Goal: Information Seeking & Learning: Learn about a topic

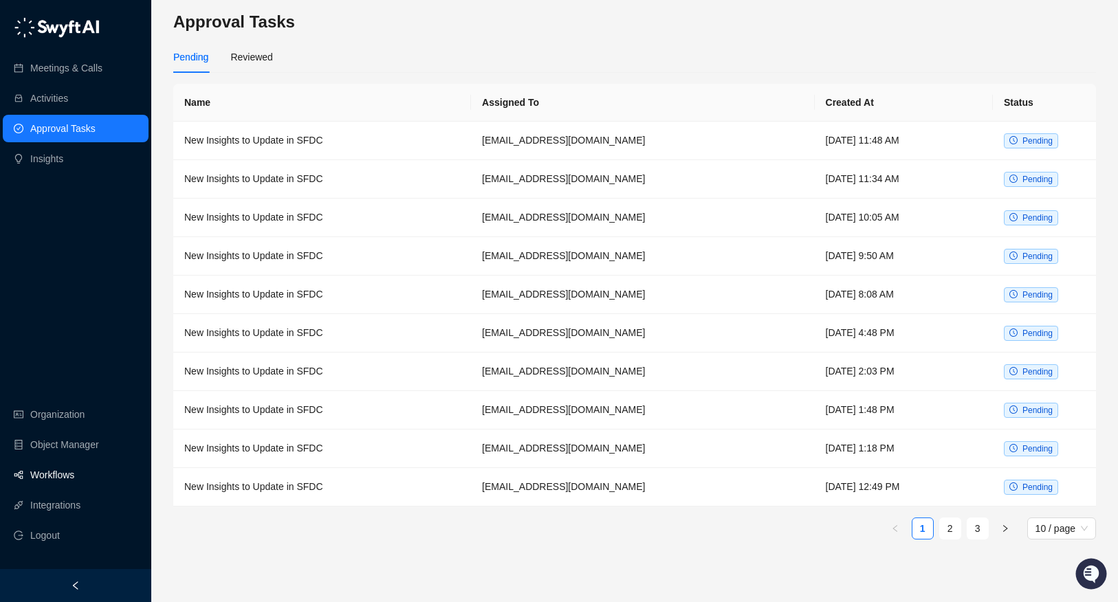
click at [51, 481] on link "Workflows" at bounding box center [52, 474] width 44 height 27
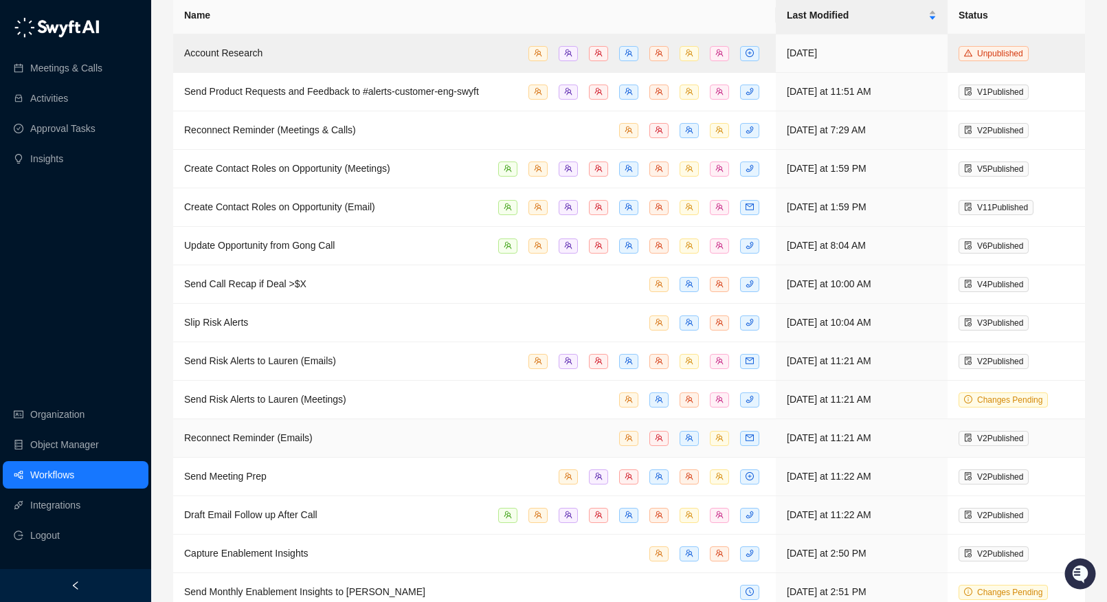
scroll to position [100, 0]
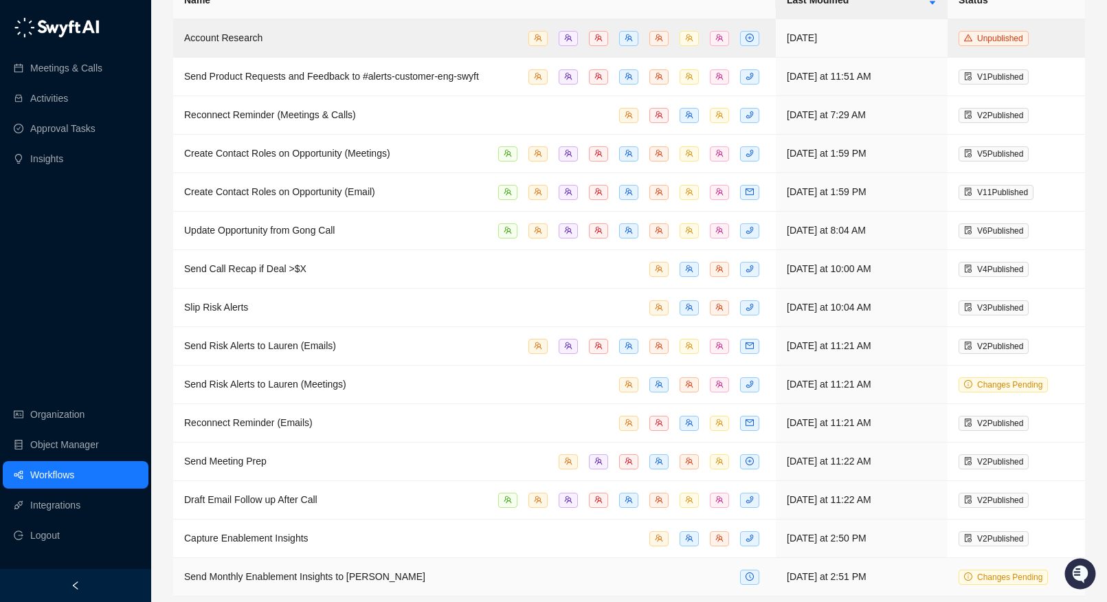
click at [491, 562] on td "Send Monthly Enablement Insights to Brad" at bounding box center [474, 577] width 603 height 38
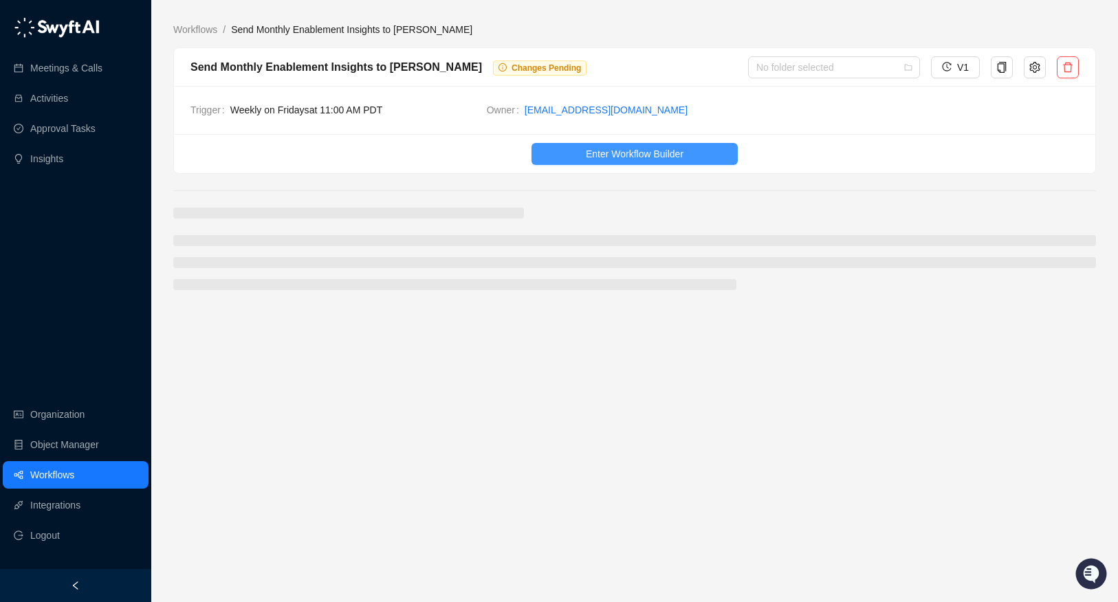
click at [615, 152] on span "Enter Workflow Builder" at bounding box center [635, 153] width 98 height 15
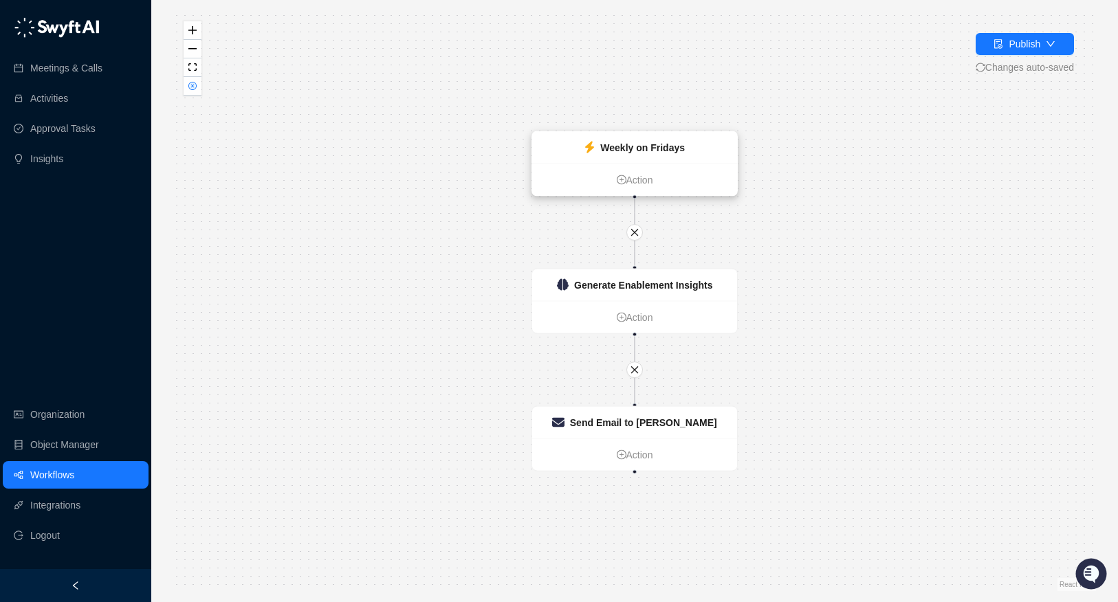
click at [630, 155] on div "Weekly on Fridays" at bounding box center [634, 148] width 205 height 32
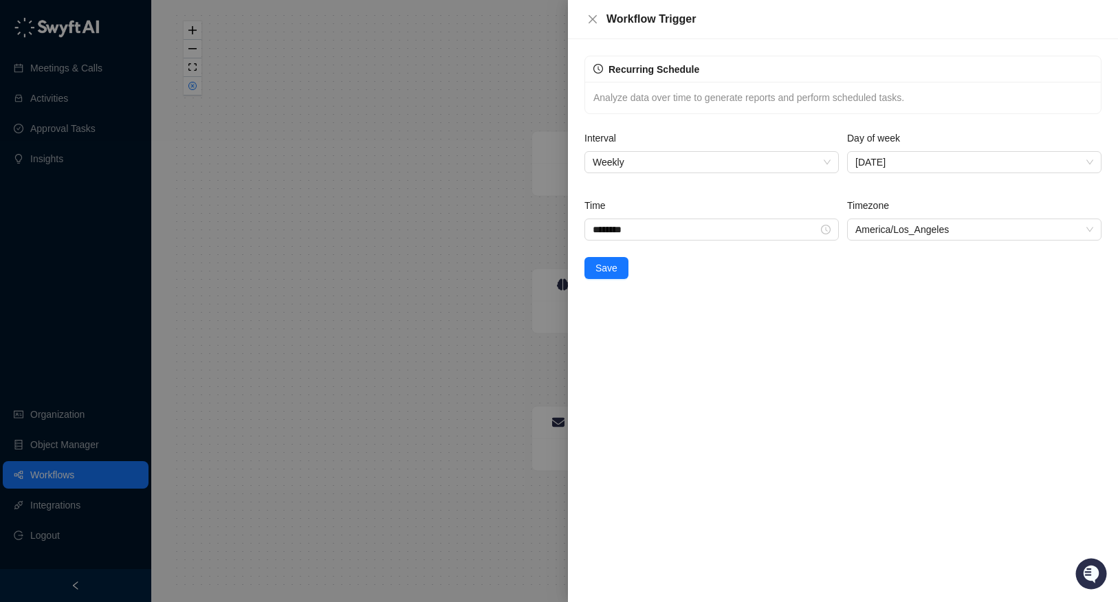
click at [396, 241] on div at bounding box center [559, 301] width 1118 height 602
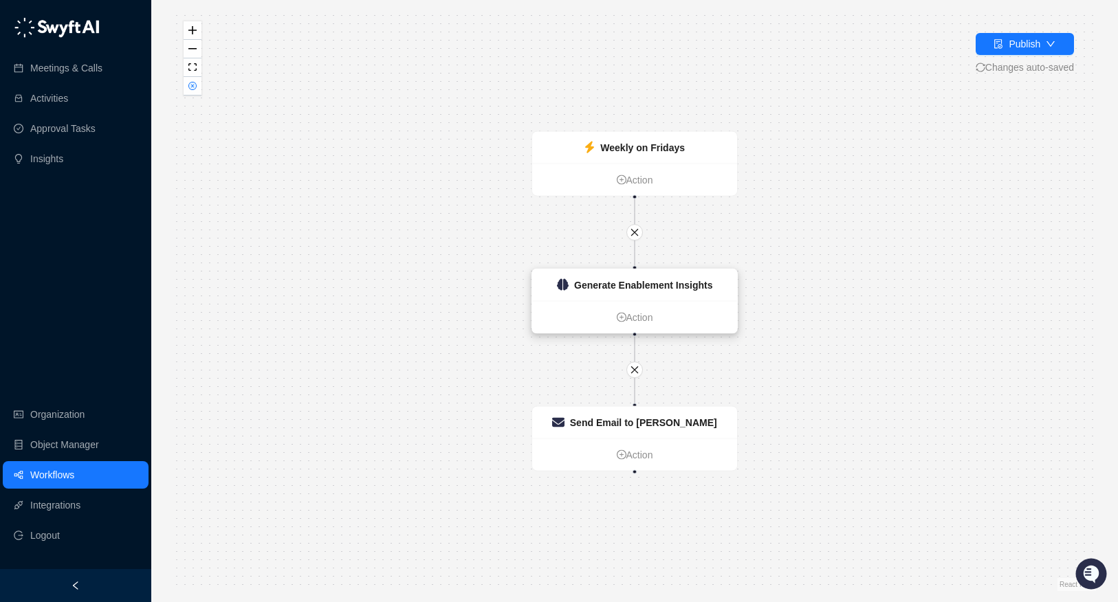
click at [610, 282] on strong "Generate Enablement Insights" at bounding box center [643, 285] width 139 height 11
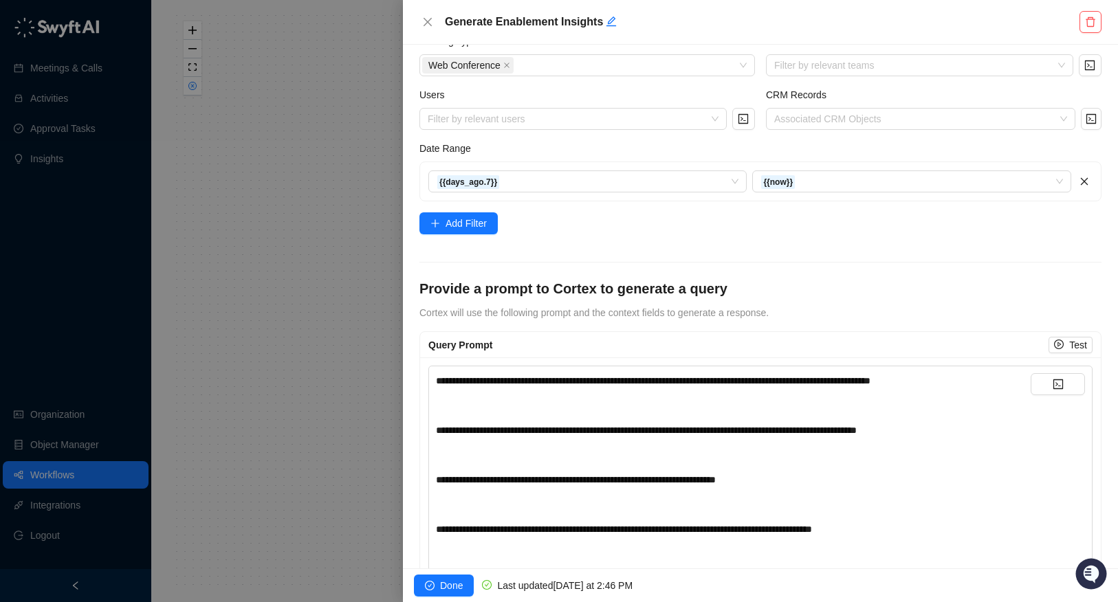
scroll to position [223, 0]
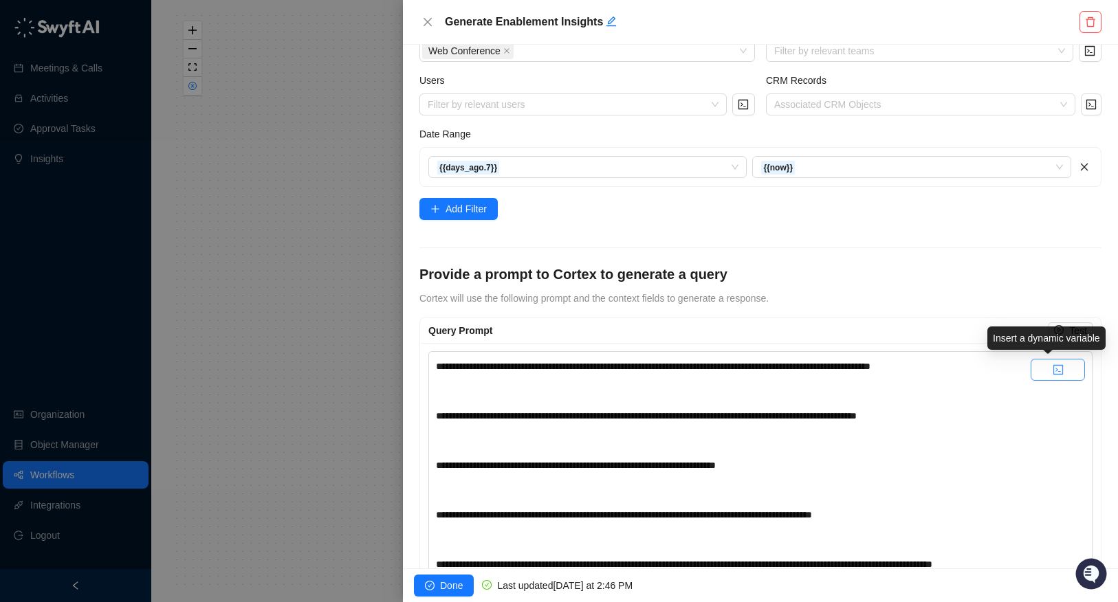
click at [1053, 366] on icon "code" at bounding box center [1058, 370] width 10 height 10
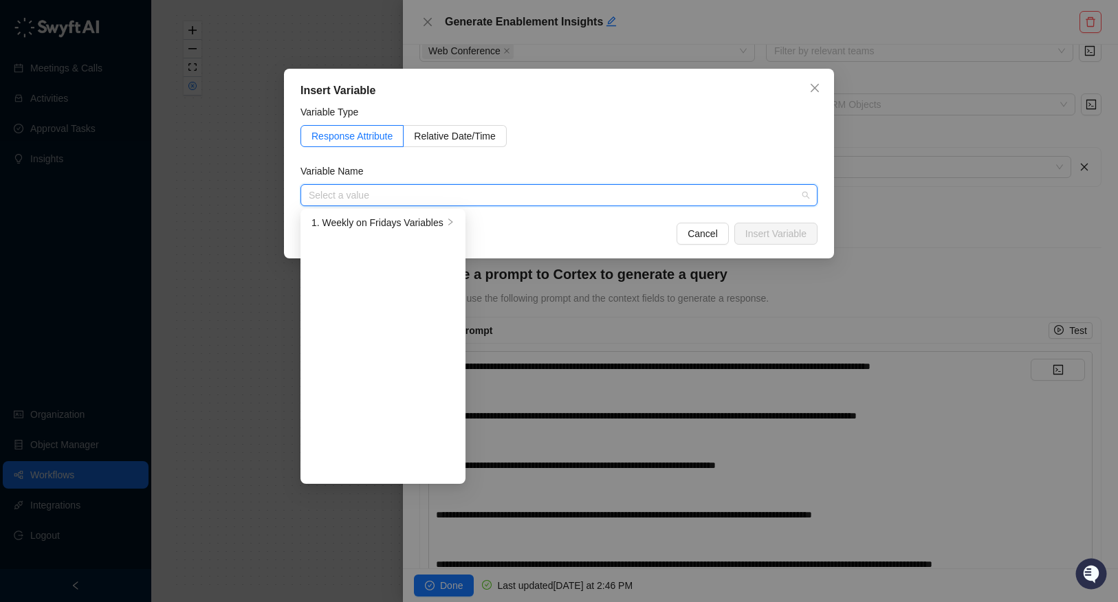
click at [989, 195] on div "Insert Variable Variable Type Response Attribute Relative Date/Time Variable Na…" at bounding box center [559, 301] width 1118 height 602
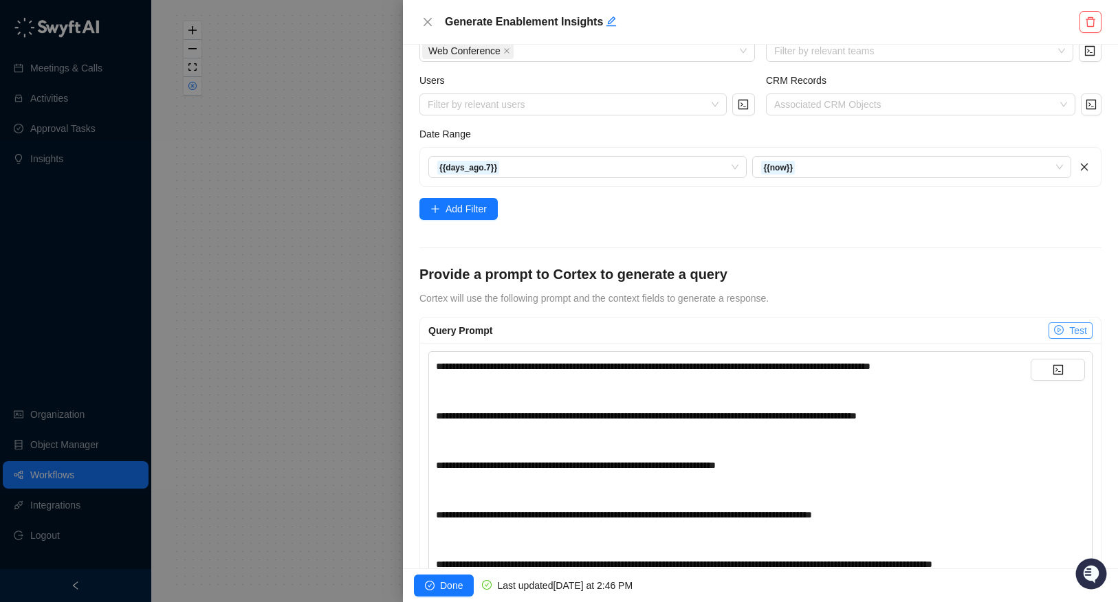
click at [1069, 335] on span "Test" at bounding box center [1078, 330] width 18 height 15
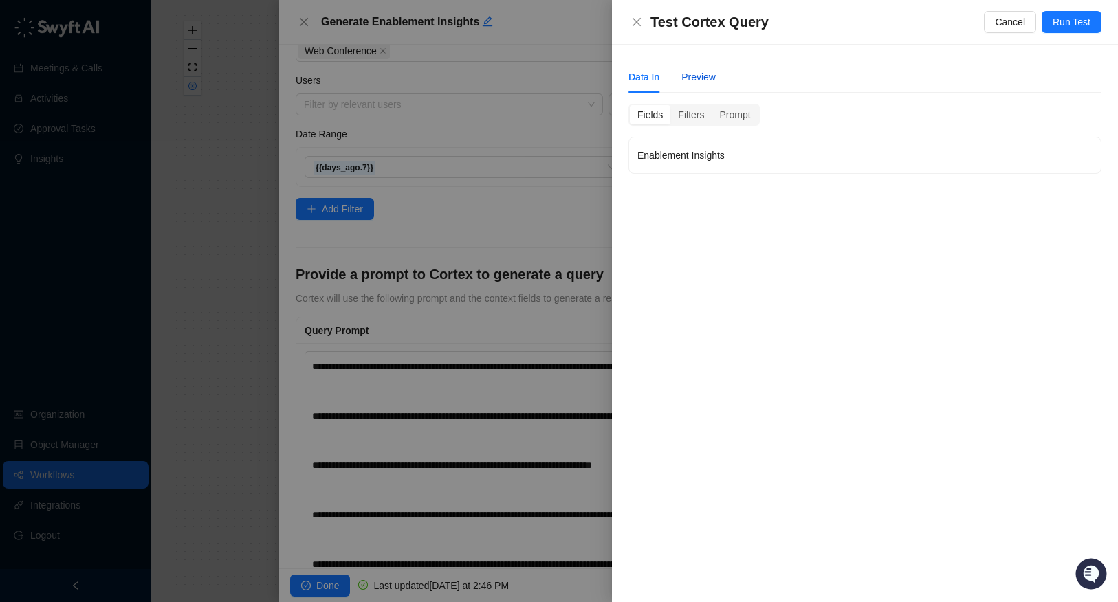
click at [689, 74] on div "Preview" at bounding box center [698, 76] width 34 height 15
click at [1050, 25] on button "Run Test" at bounding box center [1071, 22] width 60 height 22
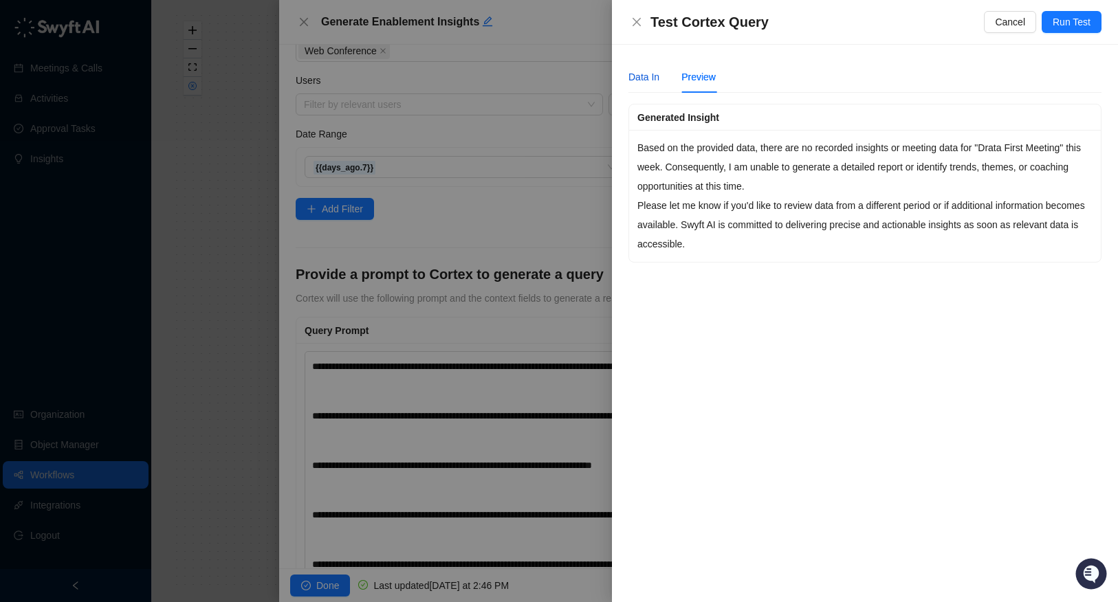
click at [637, 84] on div "Data In" at bounding box center [643, 76] width 31 height 15
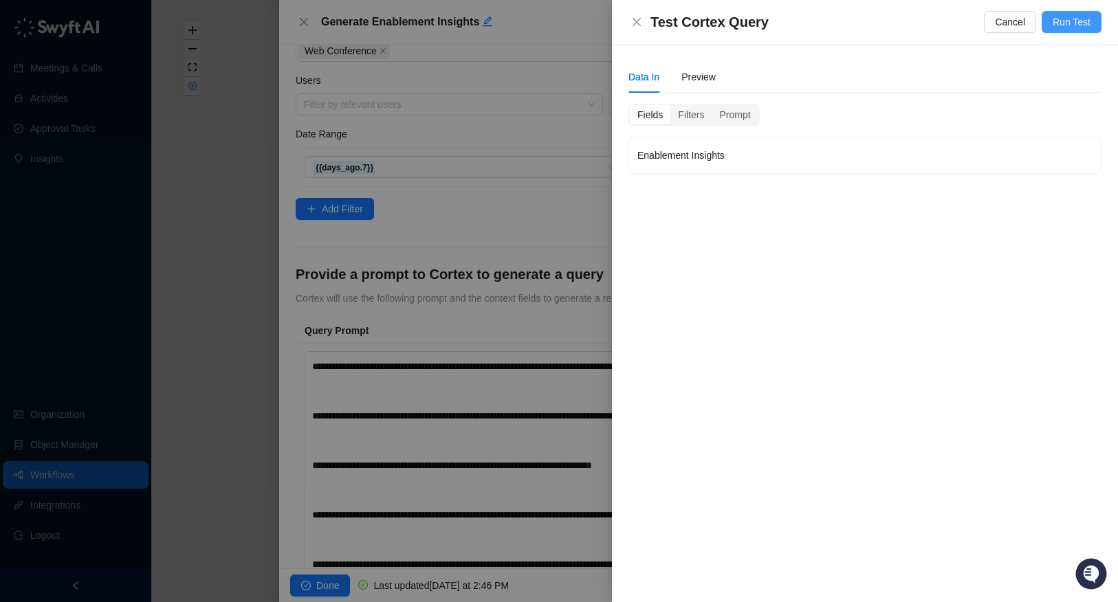
click at [1074, 17] on span "Run Test" at bounding box center [1071, 21] width 38 height 15
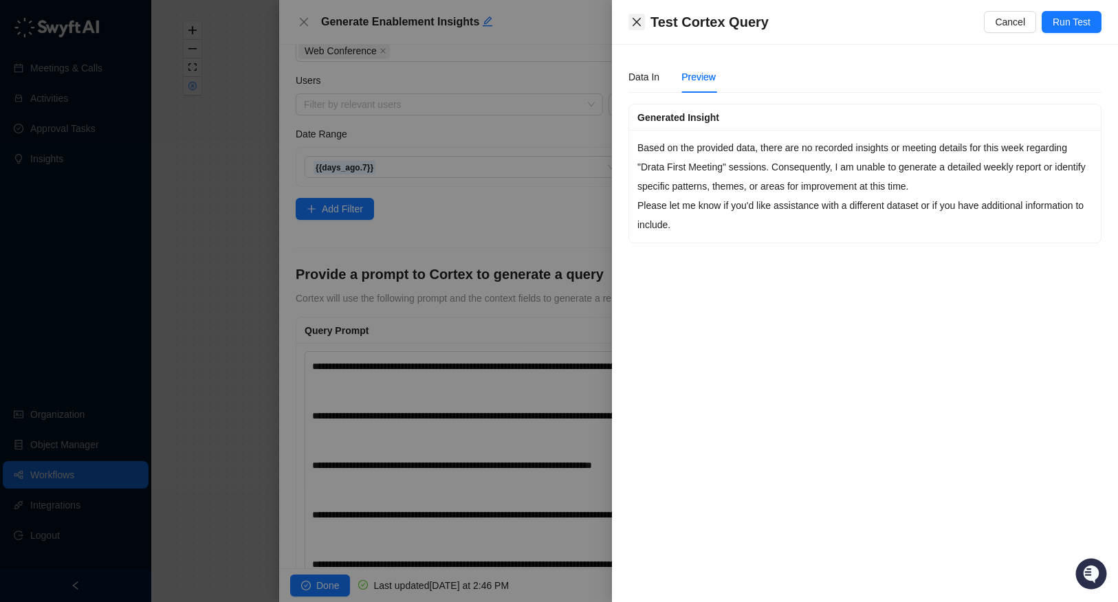
click at [637, 14] on button "Close" at bounding box center [636, 22] width 16 height 16
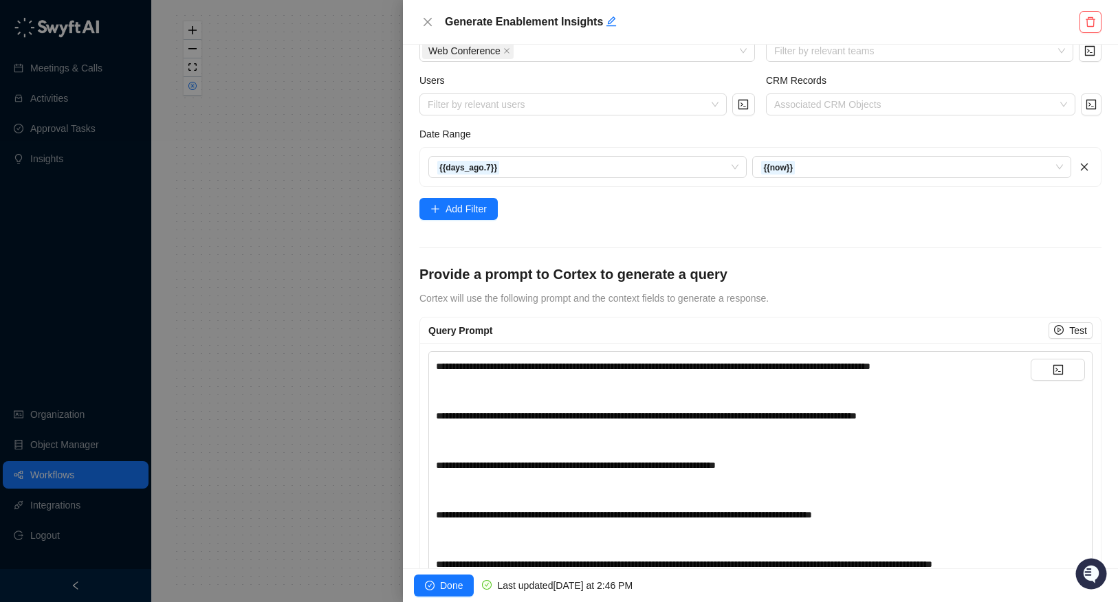
click at [417, 23] on div "Generate Enablement Insights" at bounding box center [760, 22] width 715 height 45
click at [421, 23] on button "Close" at bounding box center [427, 22] width 16 height 16
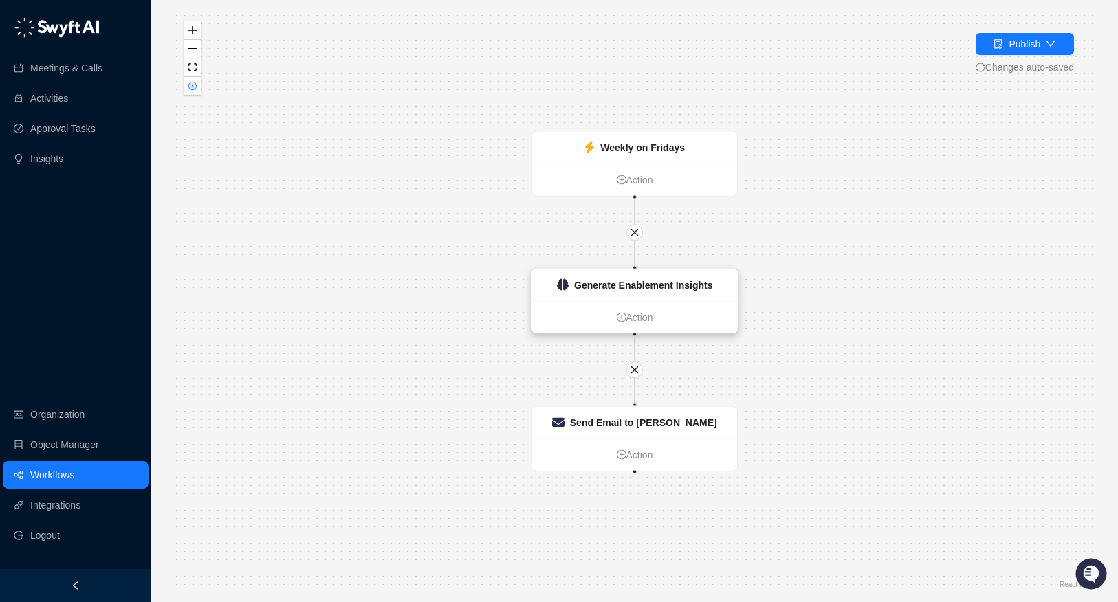
click at [622, 292] on div "Generate Enablement Insights" at bounding box center [643, 285] width 139 height 15
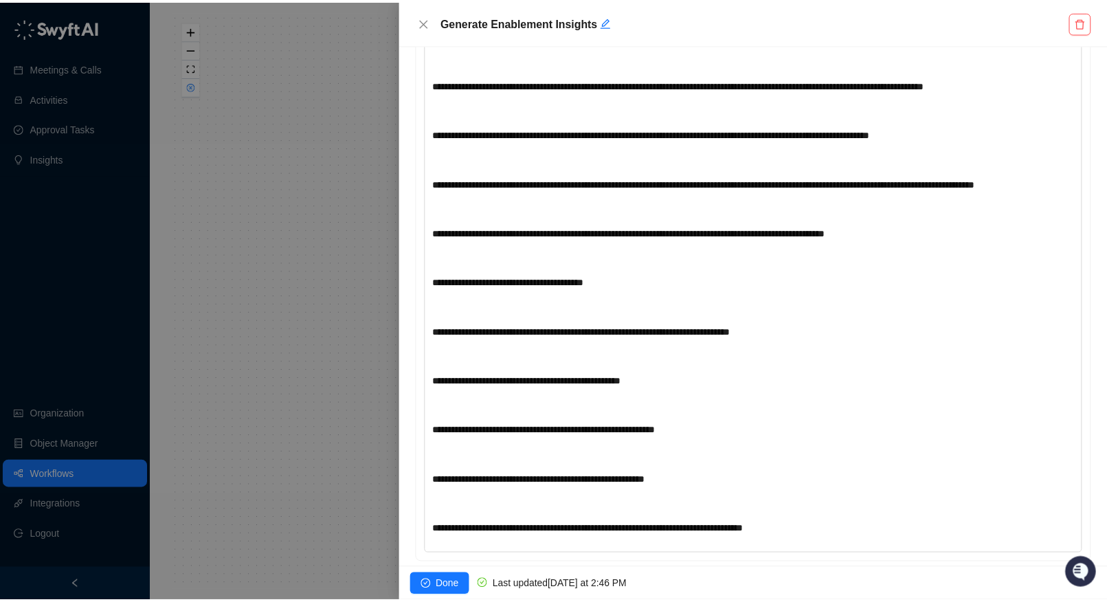
scroll to position [760, 0]
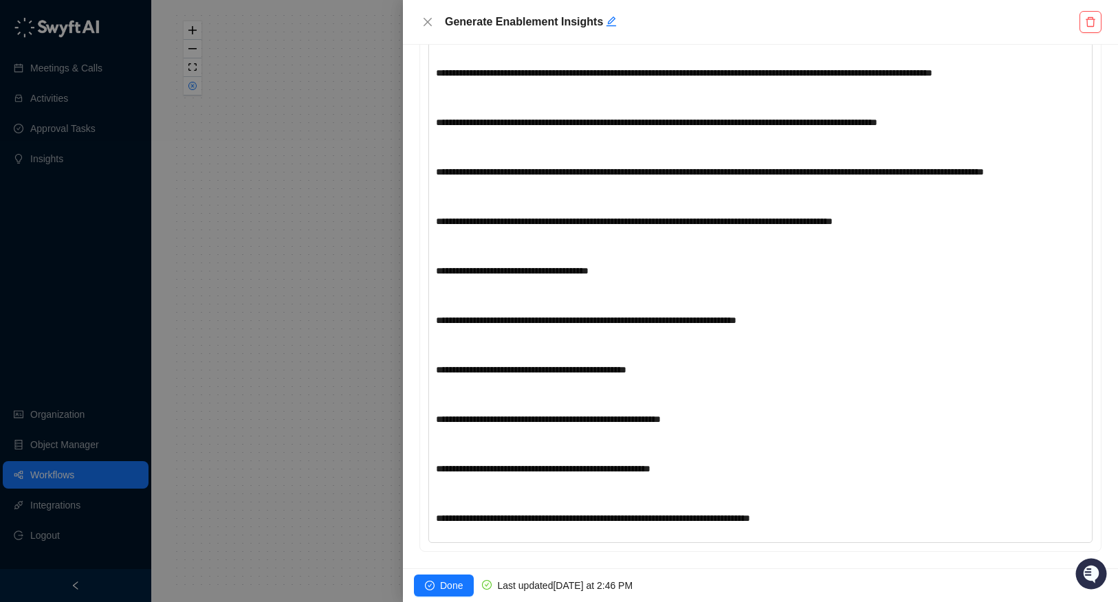
click at [133, 471] on div at bounding box center [559, 301] width 1118 height 602
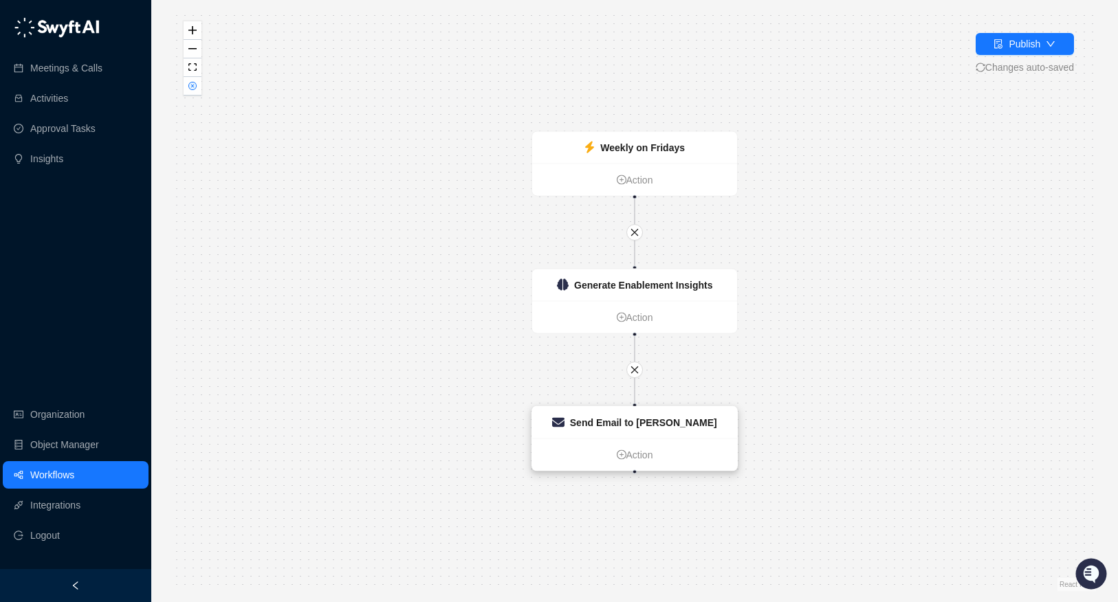
click at [608, 428] on div "Send Email to Brad" at bounding box center [643, 422] width 147 height 15
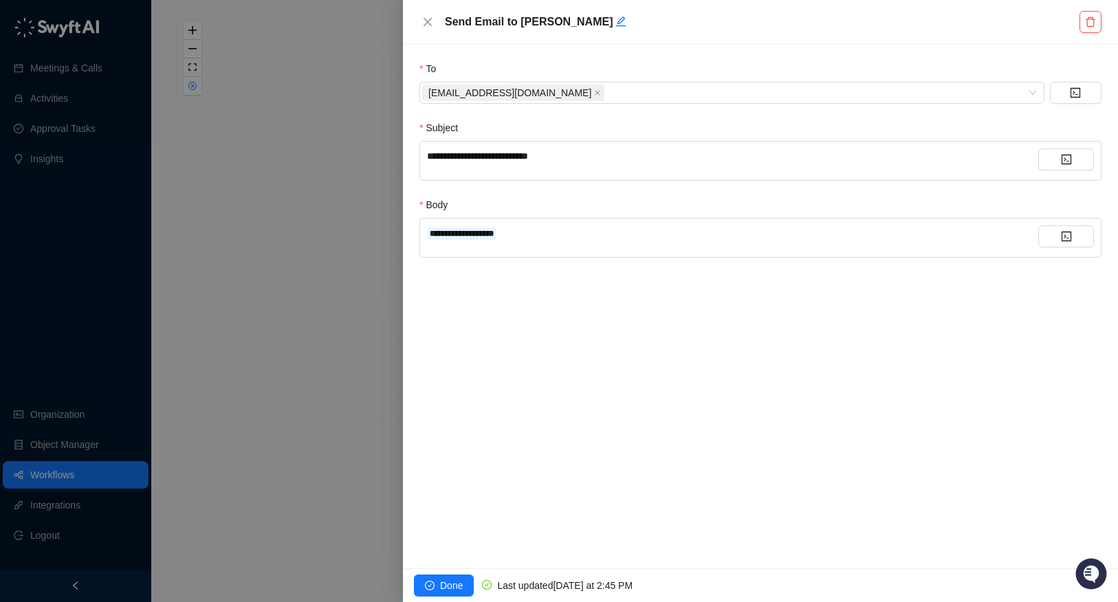
click at [177, 442] on div at bounding box center [559, 301] width 1118 height 602
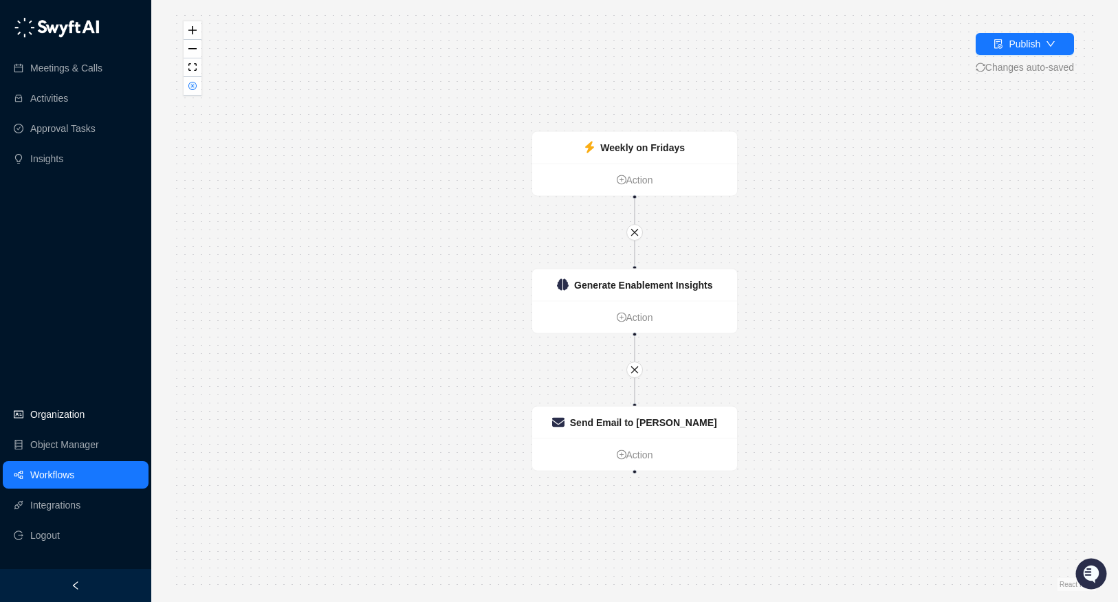
click at [40, 415] on link "Organization" at bounding box center [57, 414] width 54 height 27
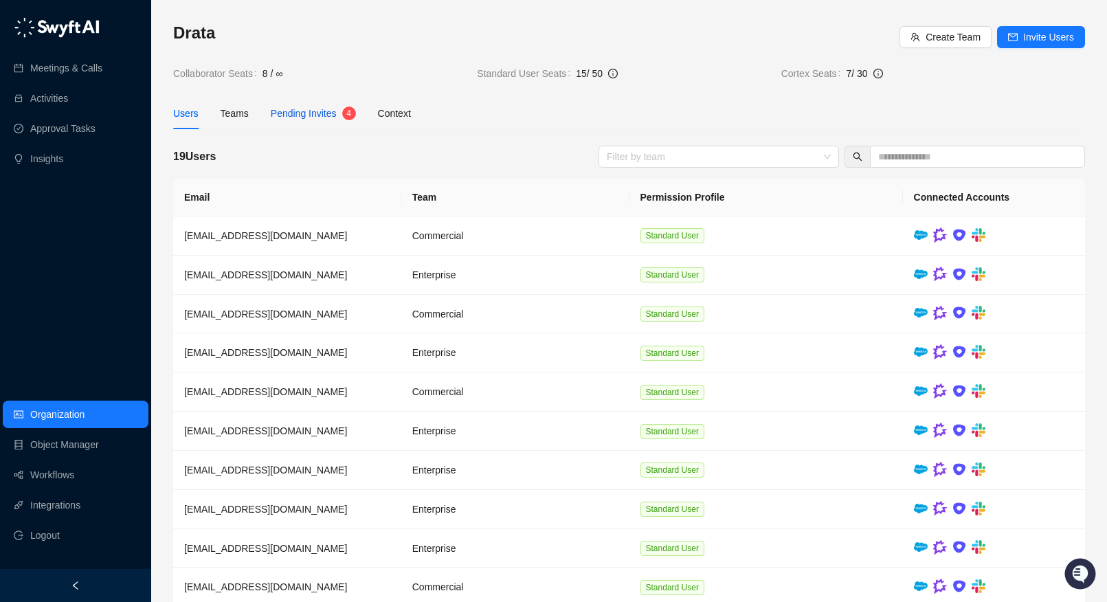
click at [331, 112] on span "Pending Invites" at bounding box center [304, 113] width 66 height 11
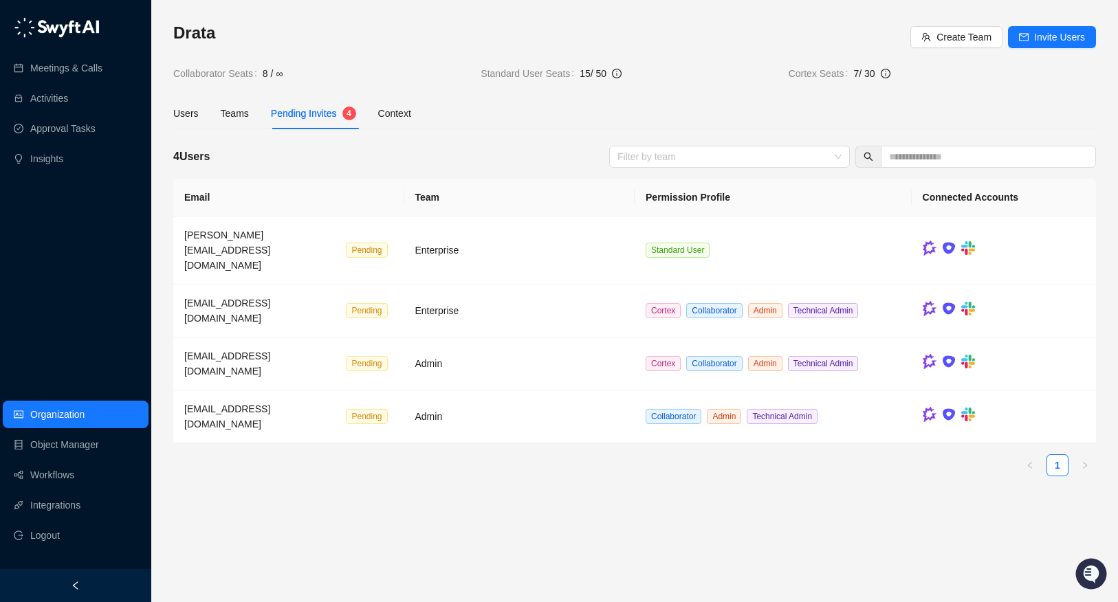
click at [211, 128] on div "Users Teams Pending Invites 4 Context" at bounding box center [292, 114] width 238 height 32
click at [201, 123] on div "Users Teams Pending Invites 4 Context" at bounding box center [292, 114] width 238 height 32
click at [161, 118] on div "Drata Create Team Invite Users Collaborator Seats 8 / ∞ Standard User Seats 15 …" at bounding box center [634, 301] width 967 height 602
click at [173, 113] on div "Users" at bounding box center [185, 113] width 25 height 15
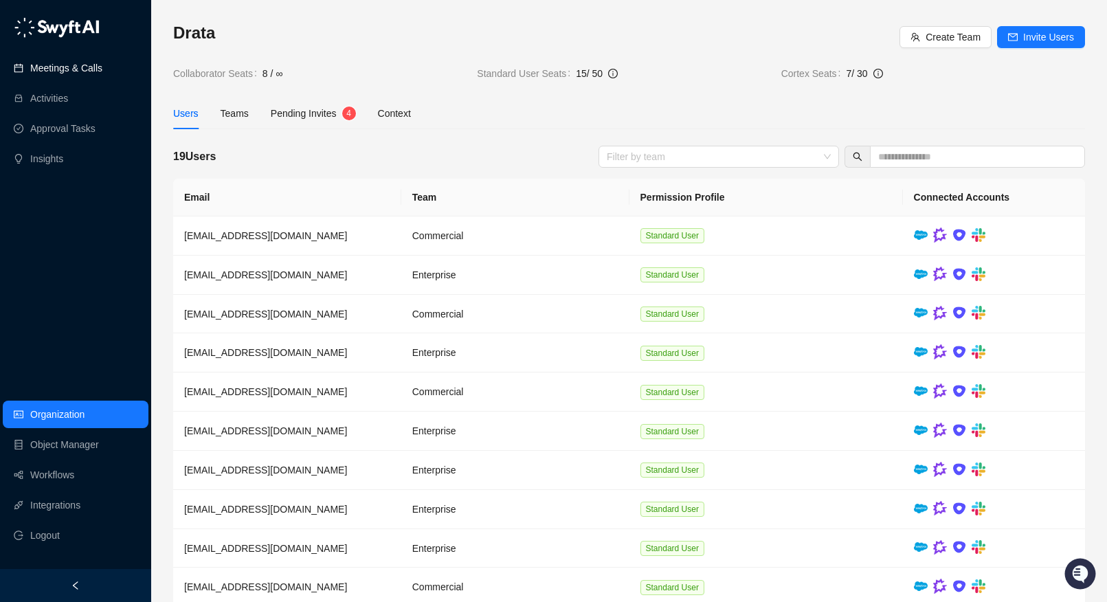
click at [102, 66] on link "Meetings & Calls" at bounding box center [66, 67] width 72 height 27
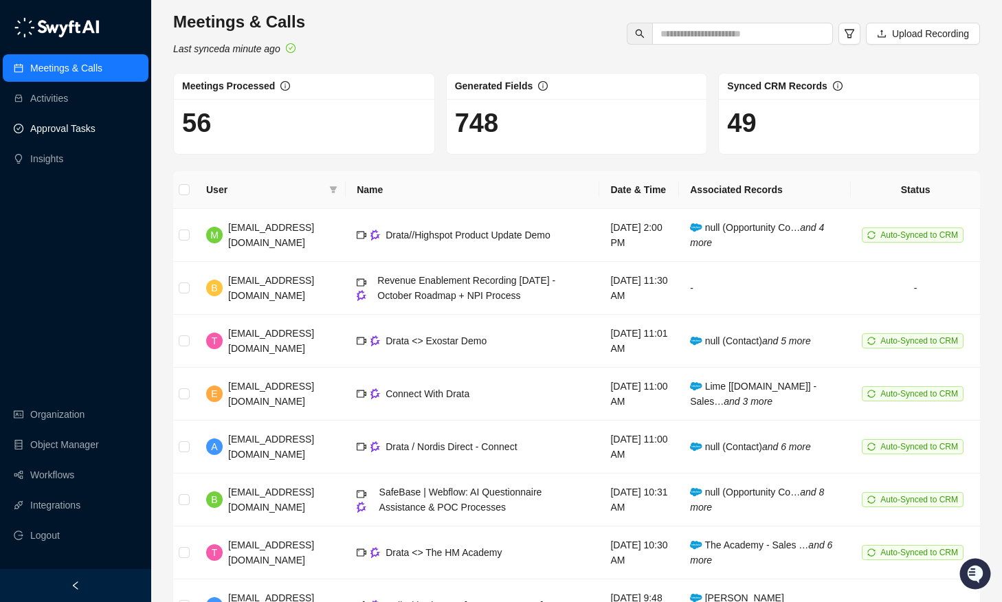
click at [69, 126] on link "Approval Tasks" at bounding box center [62, 128] width 65 height 27
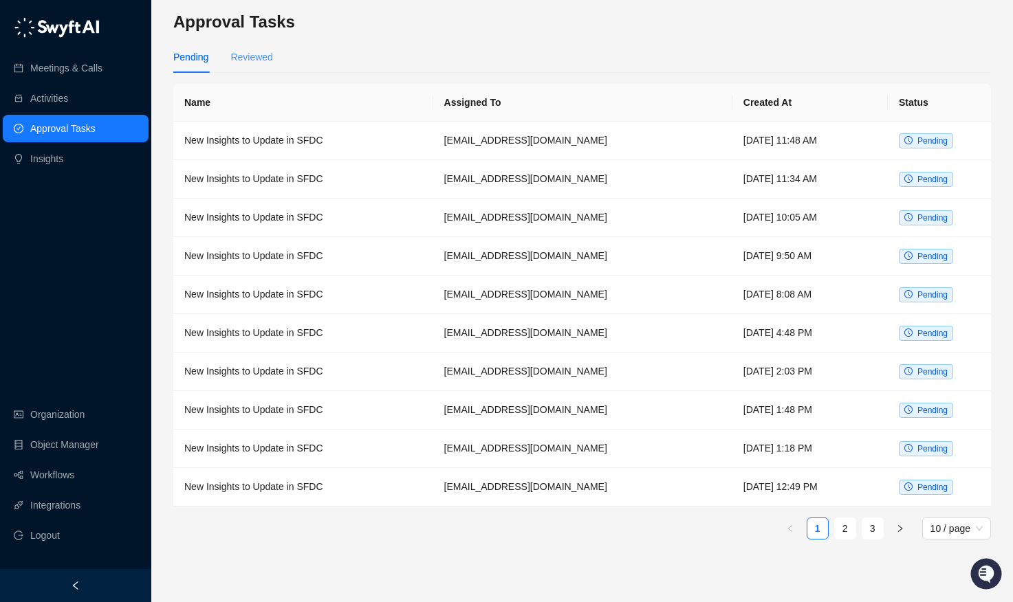
click at [269, 65] on div "Reviewed" at bounding box center [251, 57] width 42 height 32
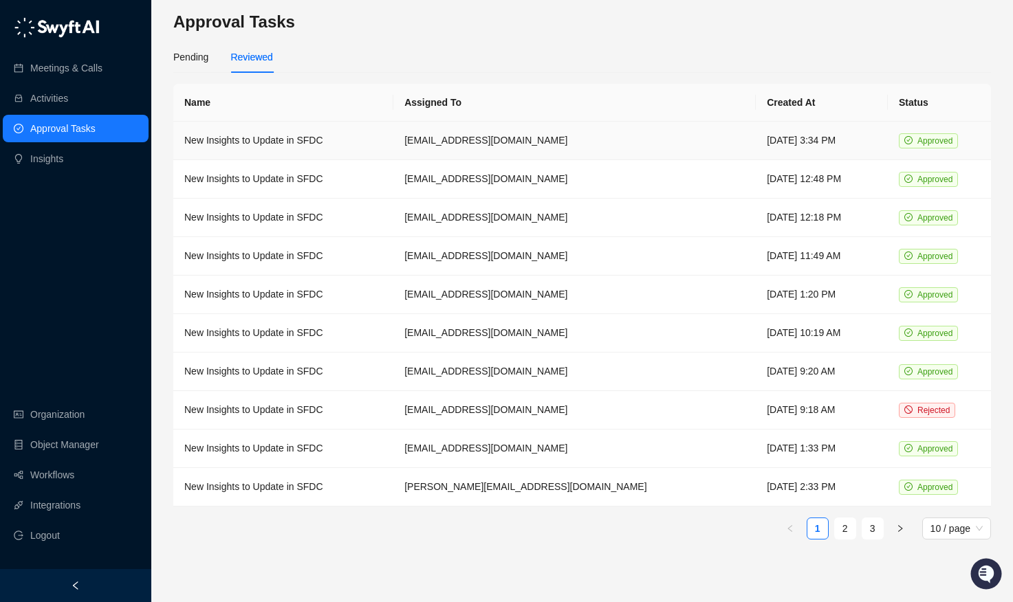
click at [241, 133] on td "New Insights to Update in SFDC" at bounding box center [283, 141] width 220 height 38
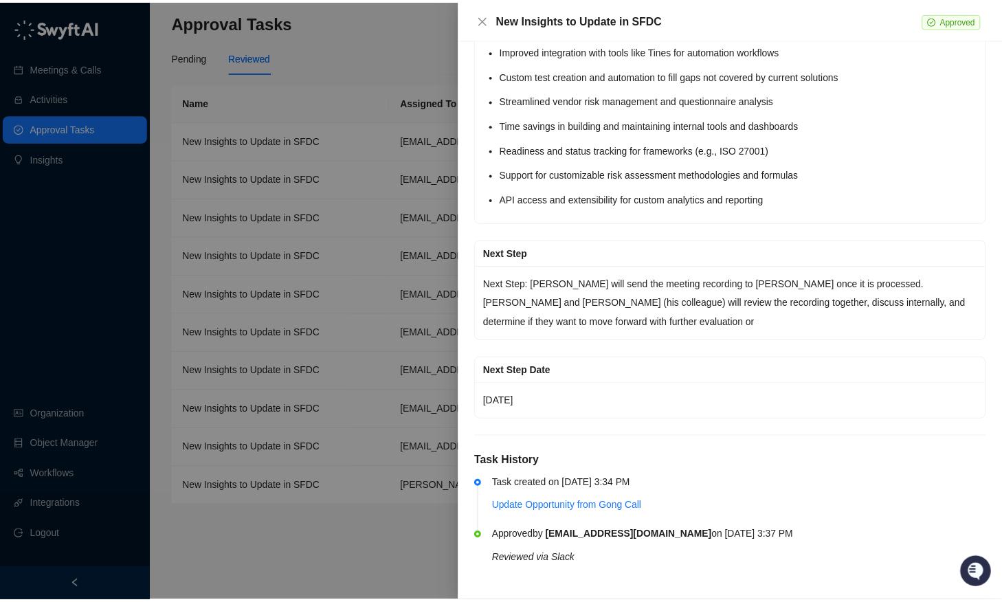
scroll to position [2780, 0]
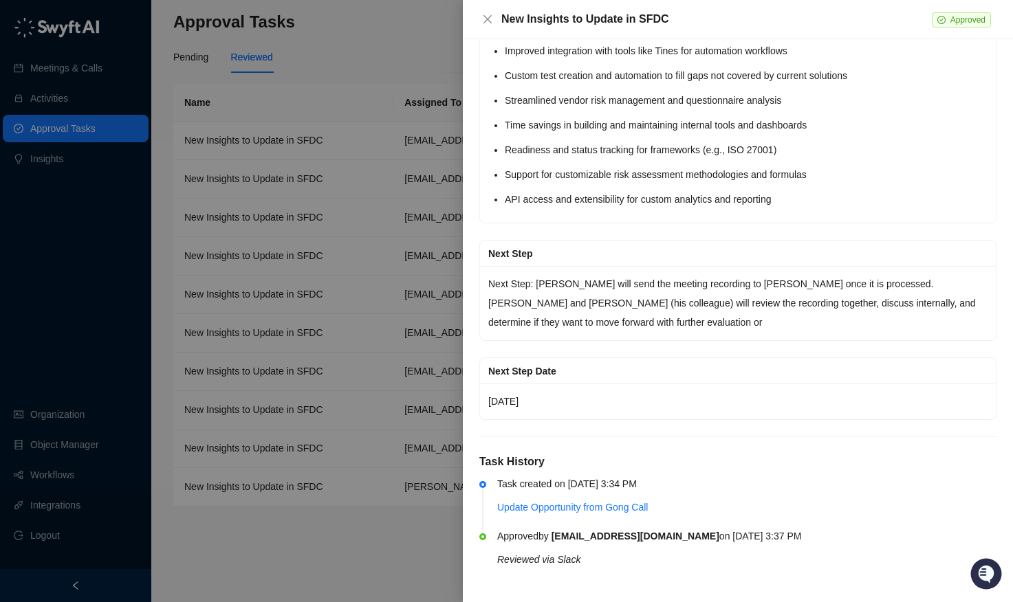
click at [309, 531] on div at bounding box center [506, 301] width 1013 height 602
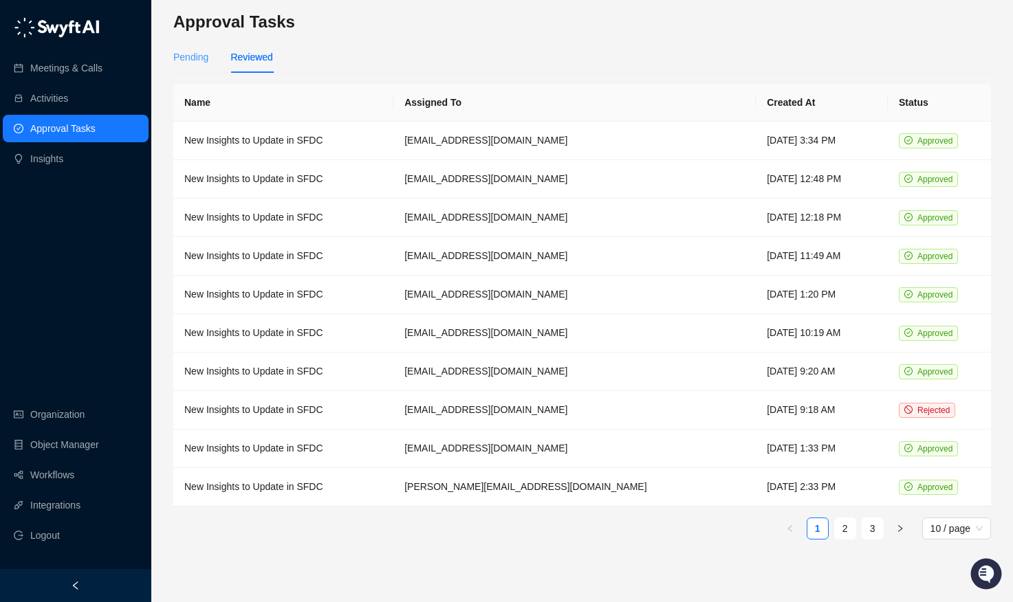
click at [190, 46] on div "Pending" at bounding box center [190, 57] width 35 height 32
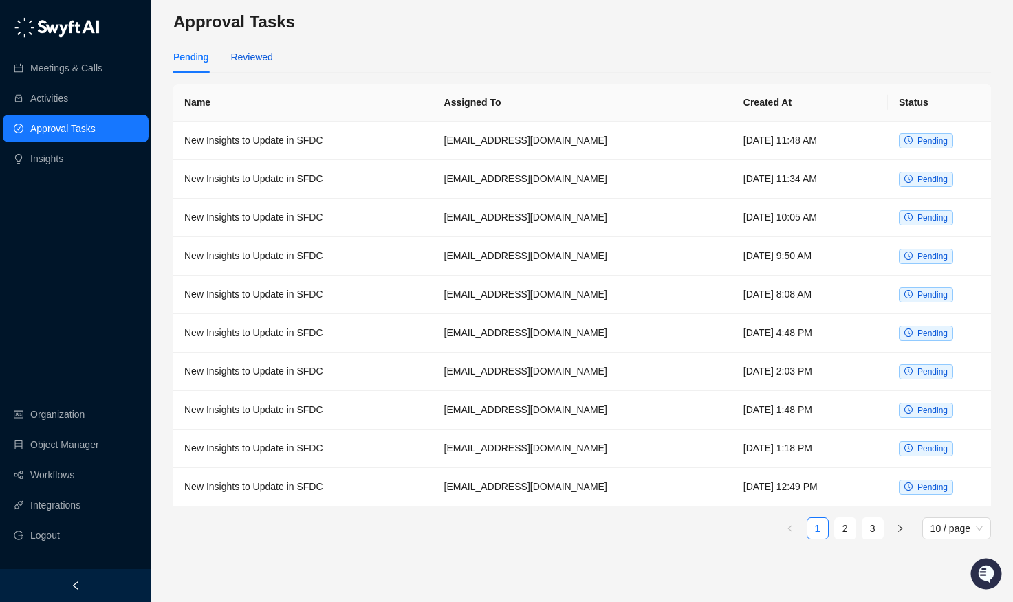
click at [233, 63] on div "Reviewed" at bounding box center [251, 56] width 42 height 15
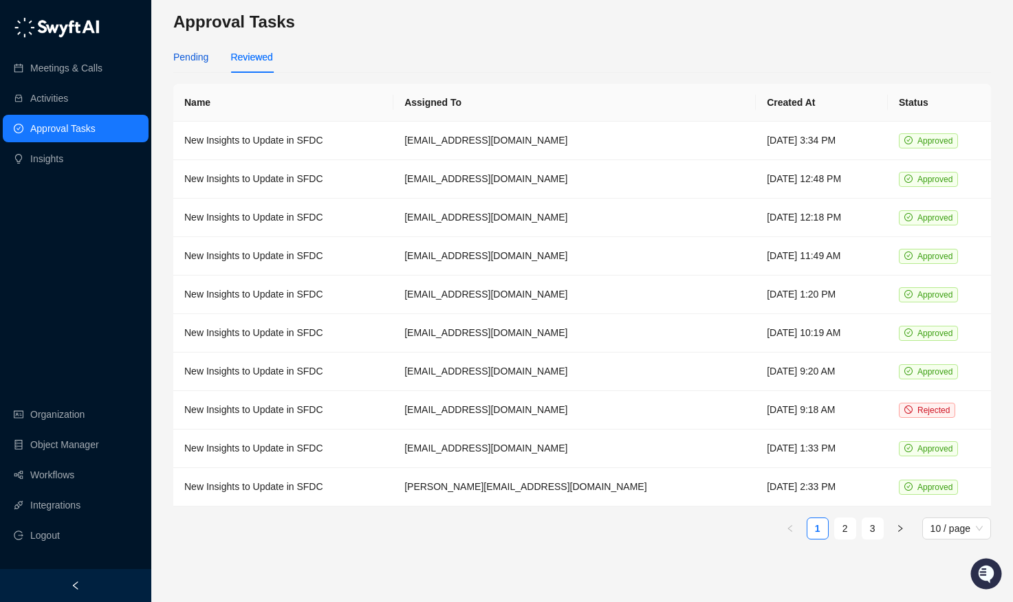
click at [208, 64] on div "Pending" at bounding box center [190, 56] width 35 height 15
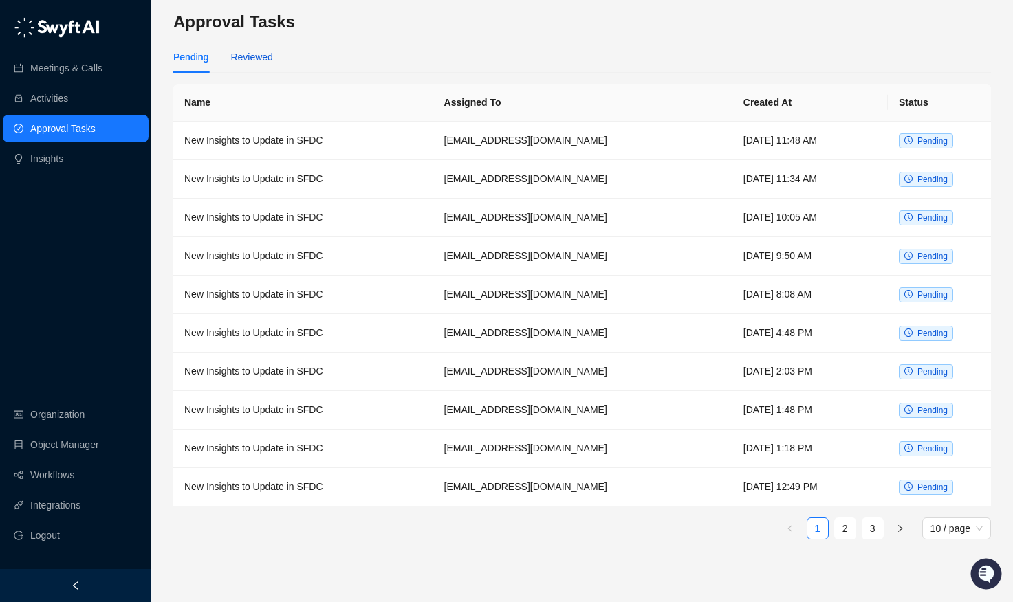
click at [241, 63] on div "Reviewed" at bounding box center [251, 56] width 42 height 15
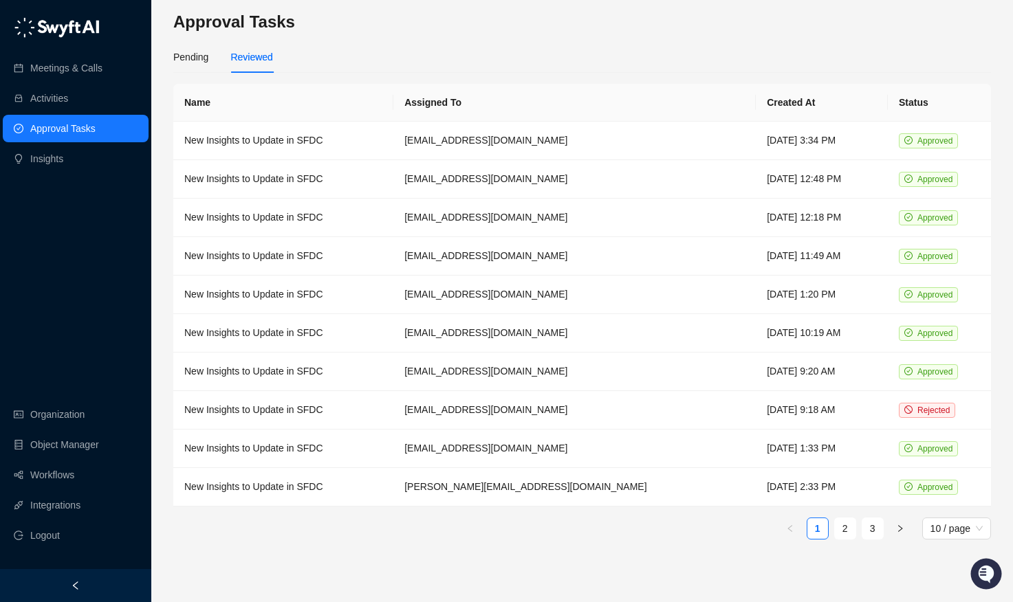
click at [221, 64] on div "Pending Reviewed" at bounding box center [223, 57] width 100 height 32
click at [214, 65] on div "Pending Reviewed" at bounding box center [223, 57] width 100 height 32
click at [201, 60] on div "Pending" at bounding box center [190, 56] width 35 height 15
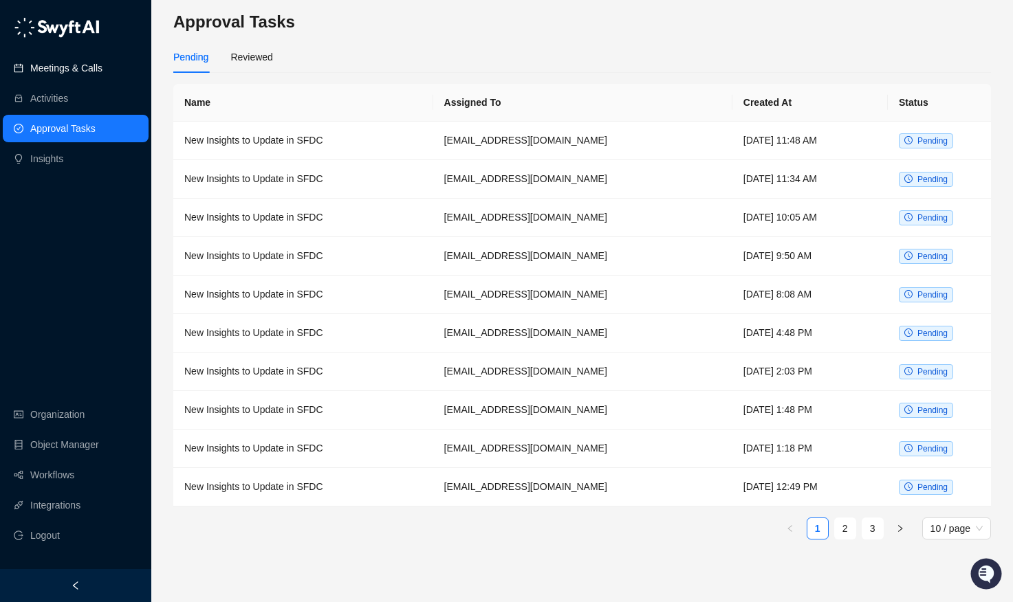
click at [79, 67] on link "Meetings & Calls" at bounding box center [66, 67] width 72 height 27
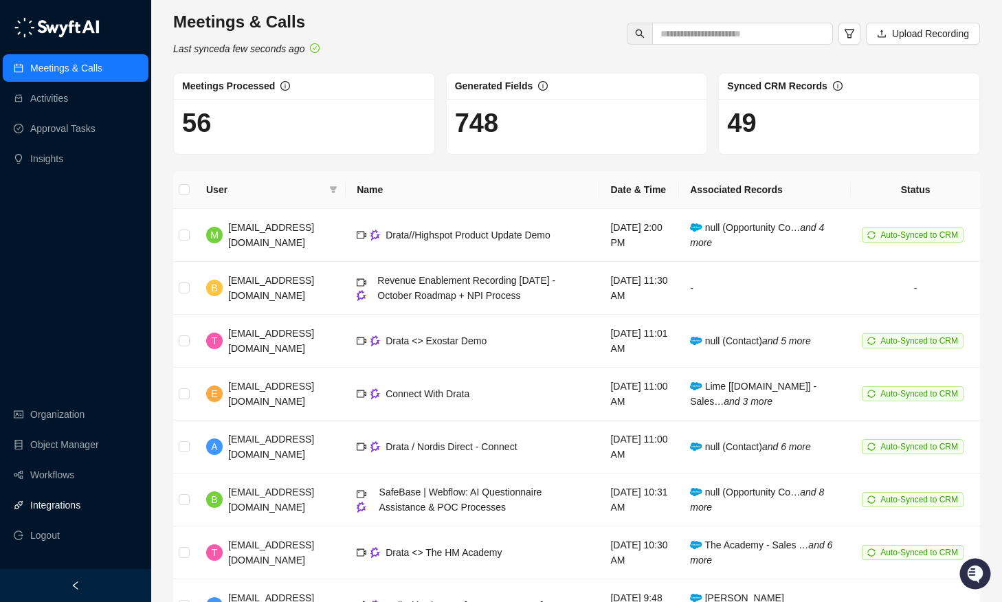
click at [40, 510] on link "Integrations" at bounding box center [55, 505] width 50 height 27
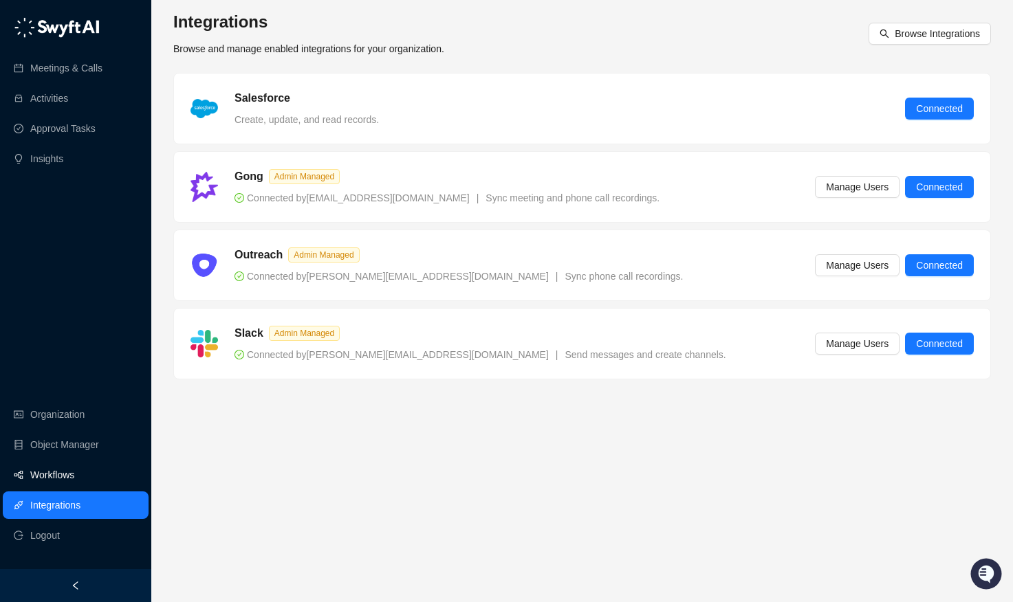
click at [56, 476] on link "Workflows" at bounding box center [52, 474] width 44 height 27
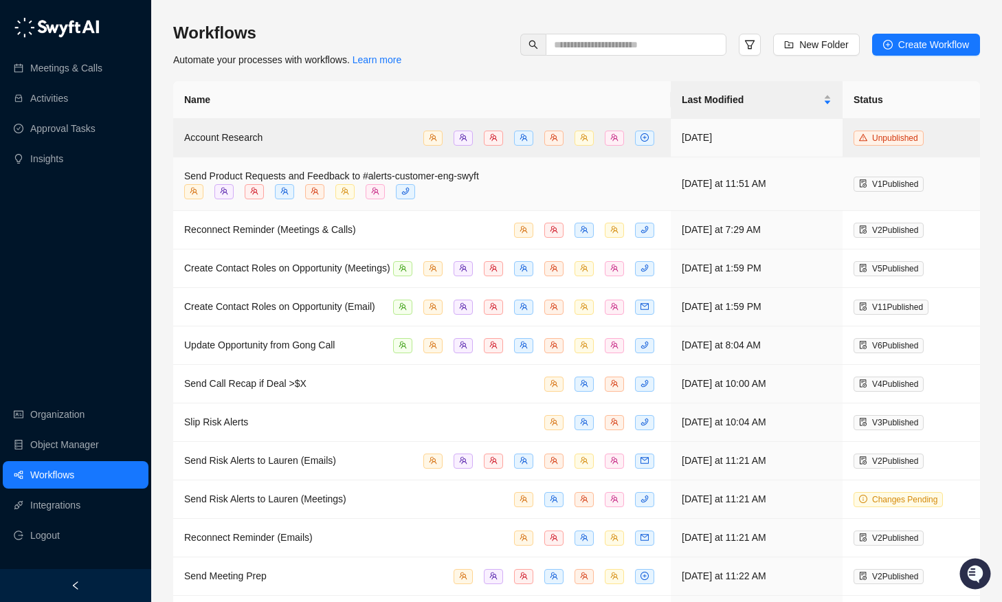
click at [319, 170] on span "Send Product Requests and Feedback to #alerts-customer-eng-swyft" at bounding box center [331, 175] width 295 height 11
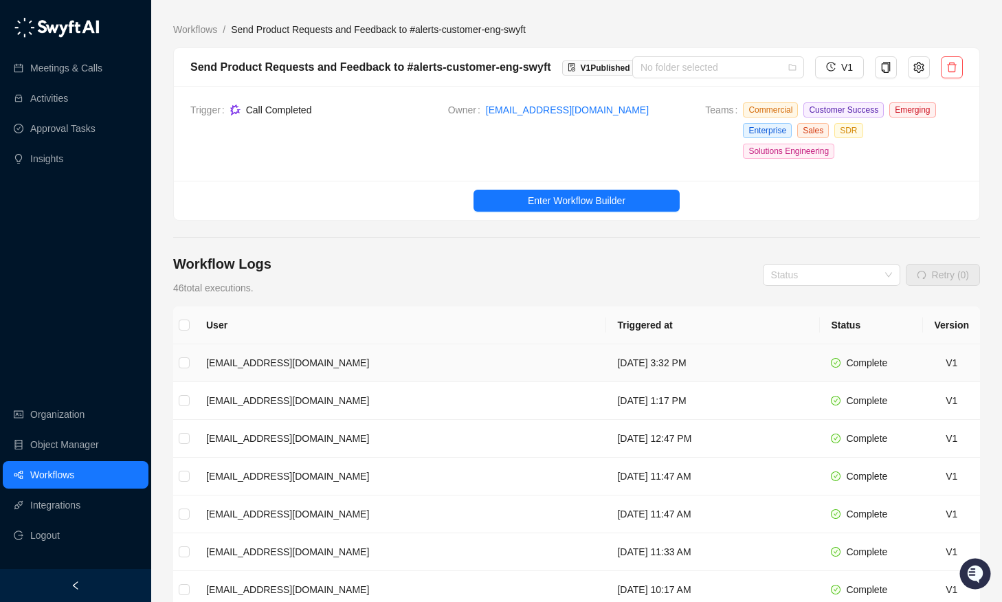
click at [367, 362] on td "[EMAIL_ADDRESS][DOMAIN_NAME]" at bounding box center [400, 363] width 411 height 38
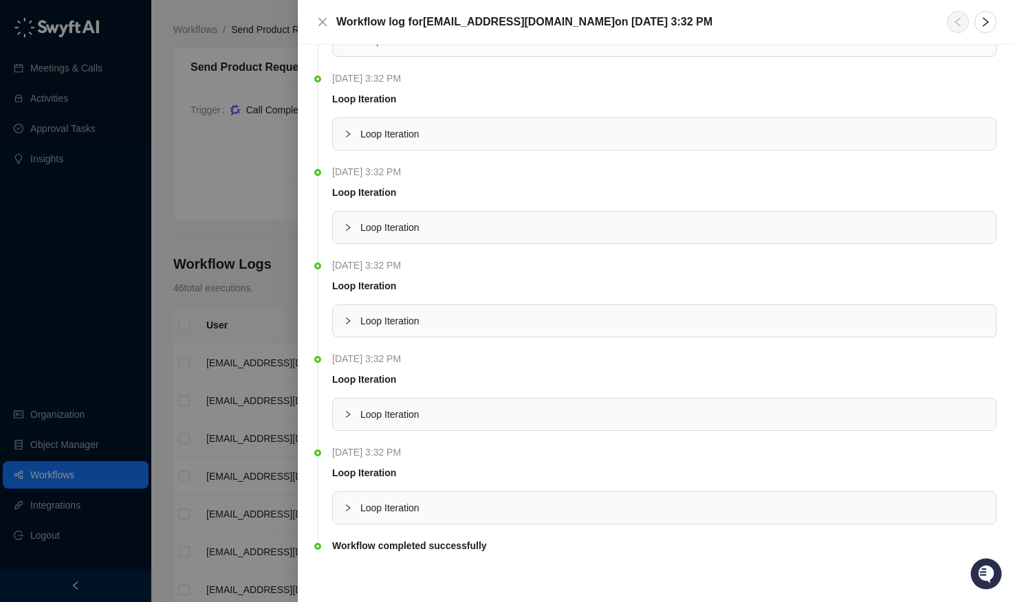
scroll to position [709, 0]
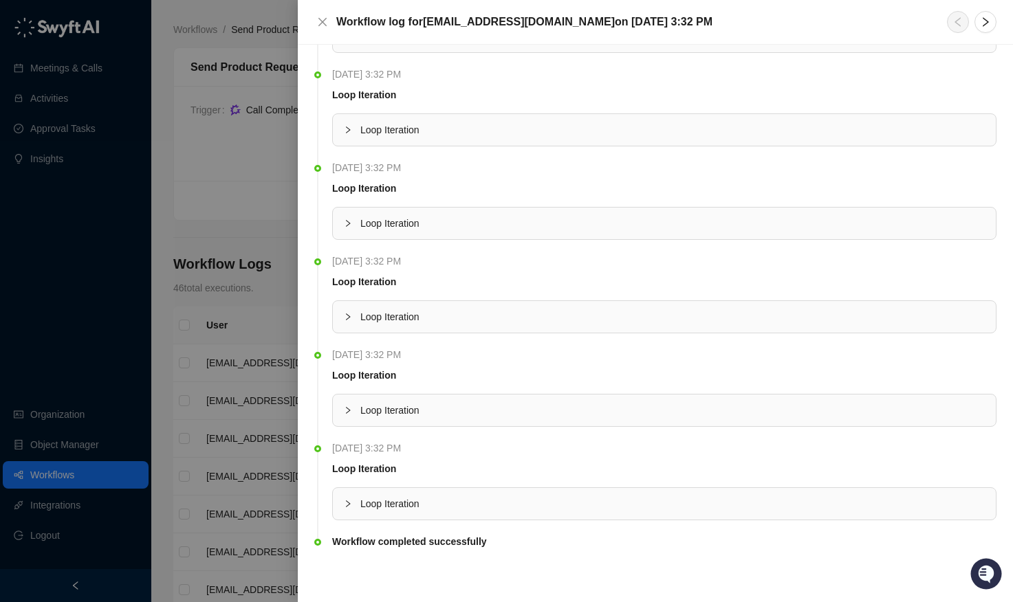
click at [349, 506] on icon "collapsed" at bounding box center [348, 504] width 8 height 8
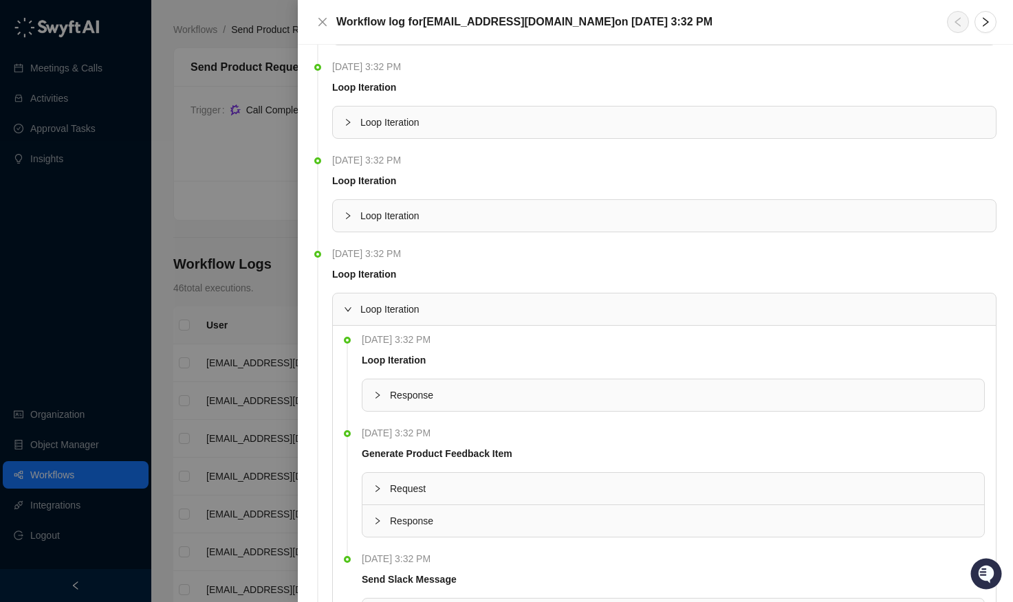
scroll to position [1077, 0]
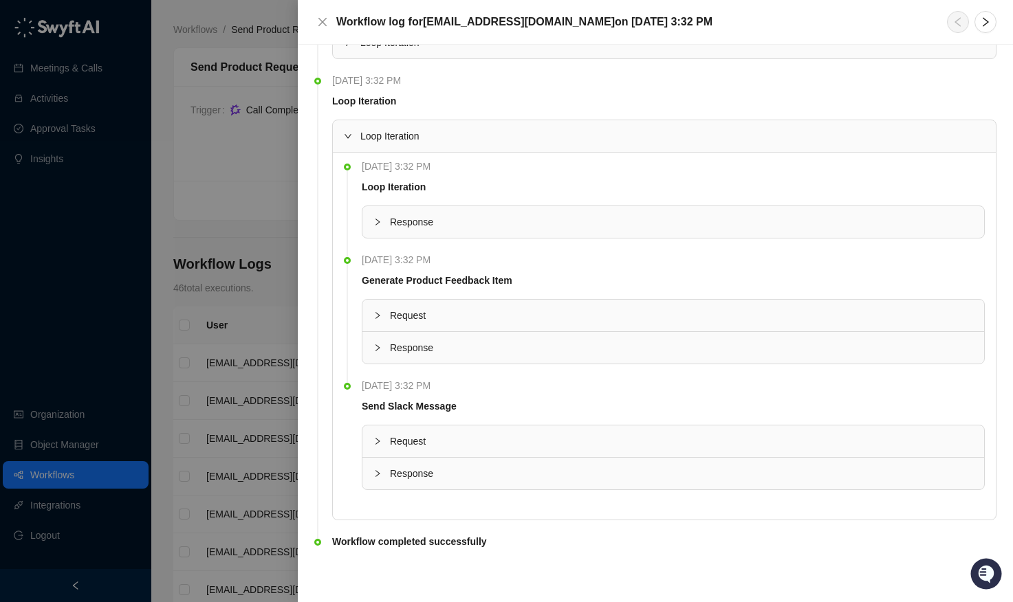
click at [377, 475] on icon "collapsed" at bounding box center [377, 473] width 4 height 7
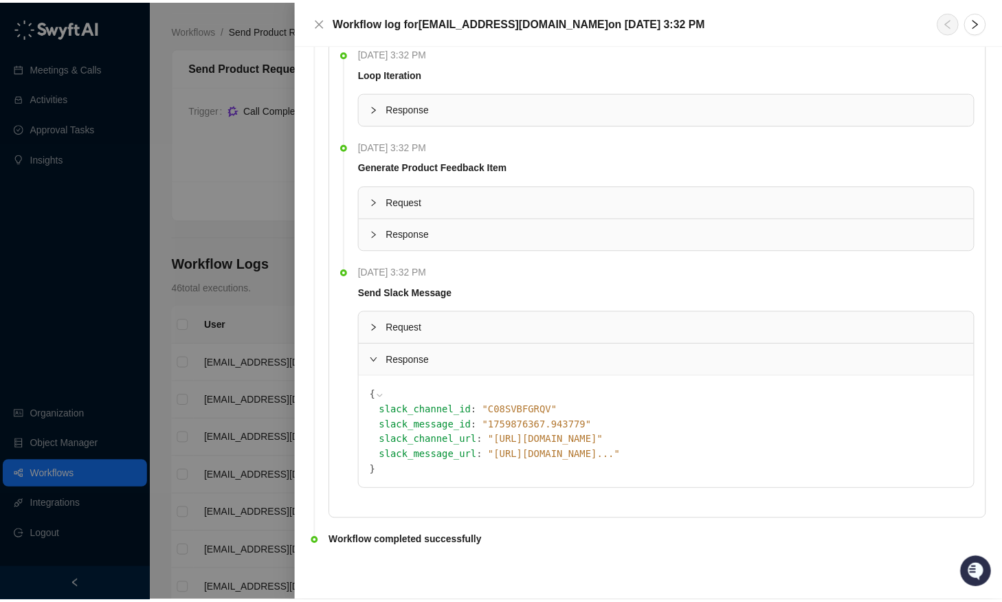
scroll to position [1205, 0]
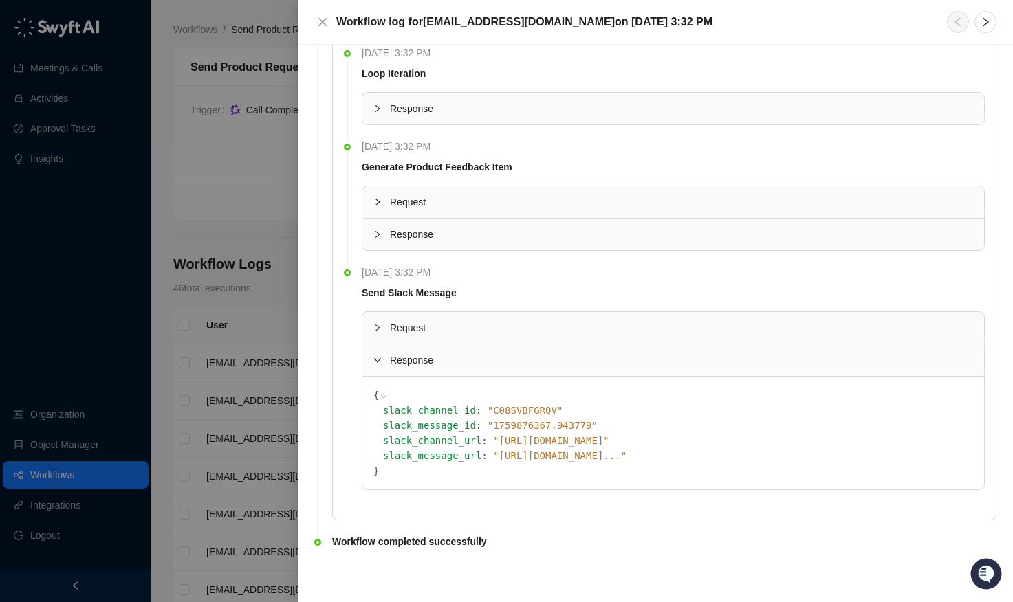
click at [569, 456] on span "" https://drata.slack.com/archives/C08SVBFGRQV/p1759876367943779?thread_ts=1759…" at bounding box center [559, 455] width 133 height 11
click at [442, 320] on span "Request" at bounding box center [681, 327] width 583 height 15
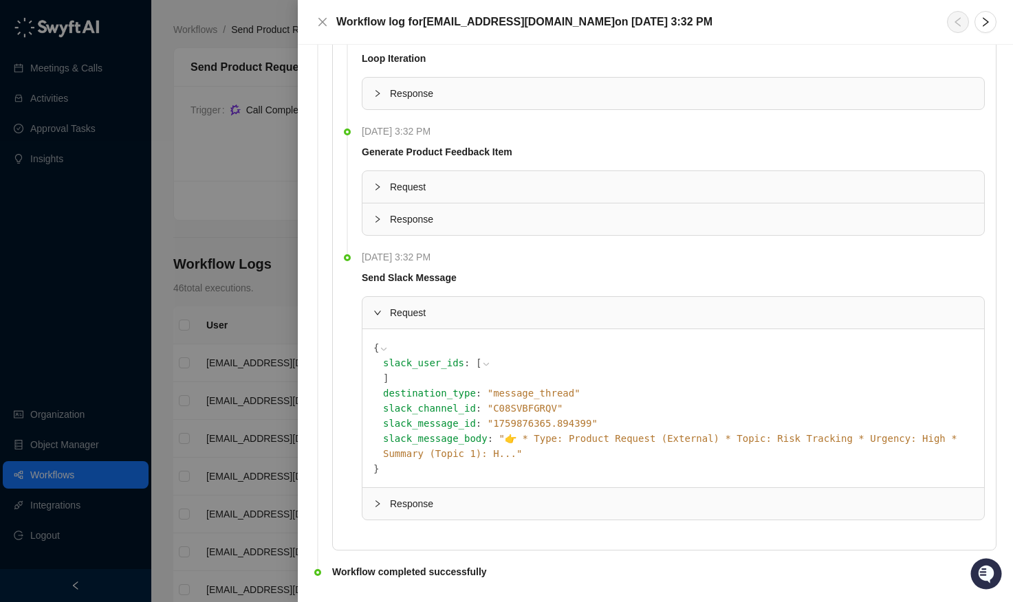
click at [690, 443] on span "" 👉 * Type: Product Request (External) * Topic: Risk Tracking * Urgency: High *…" at bounding box center [670, 446] width 574 height 26
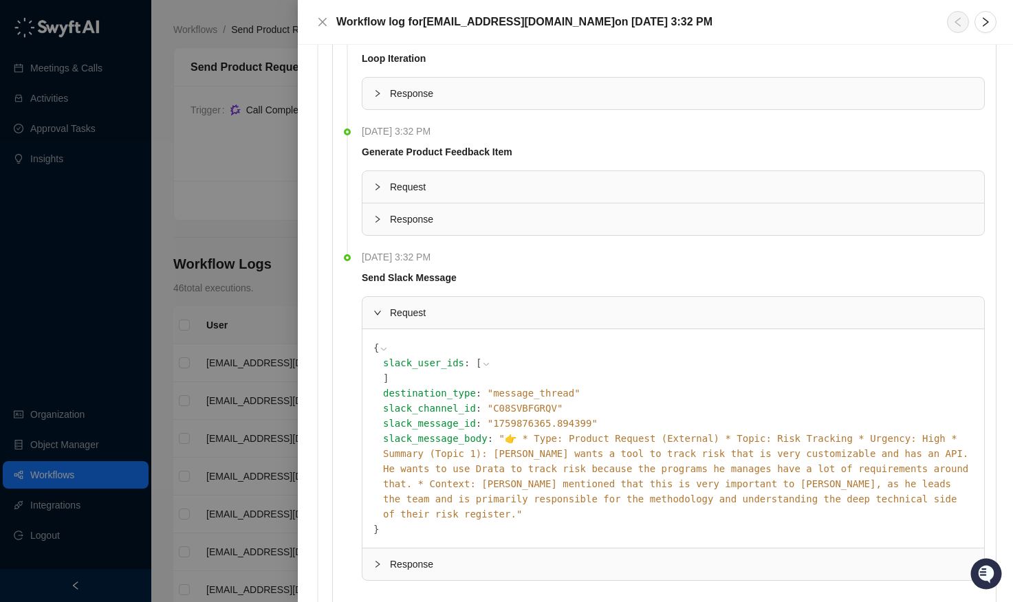
click at [113, 233] on div at bounding box center [506, 301] width 1013 height 602
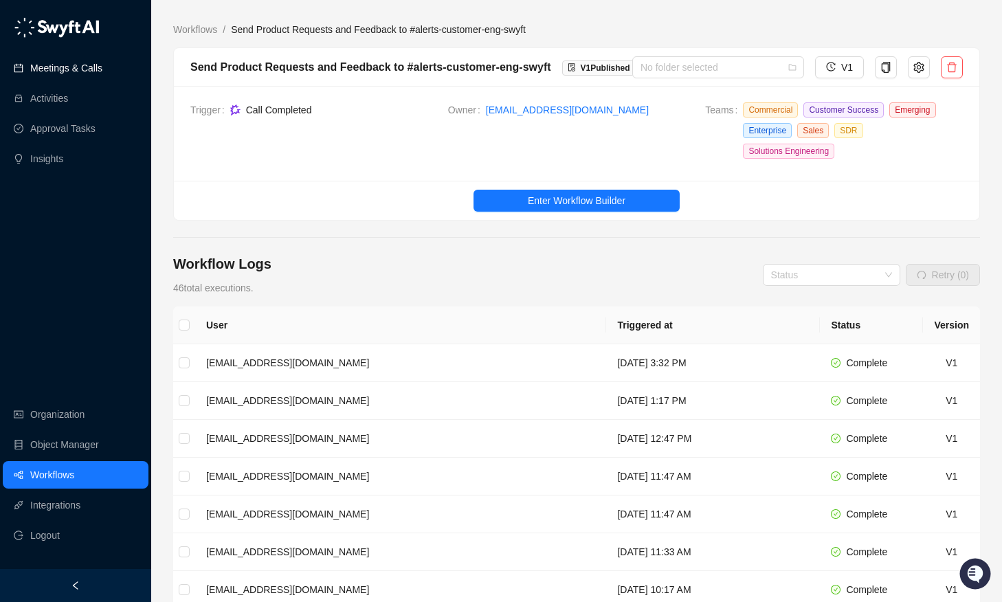
click at [76, 67] on link "Meetings & Calls" at bounding box center [66, 67] width 72 height 27
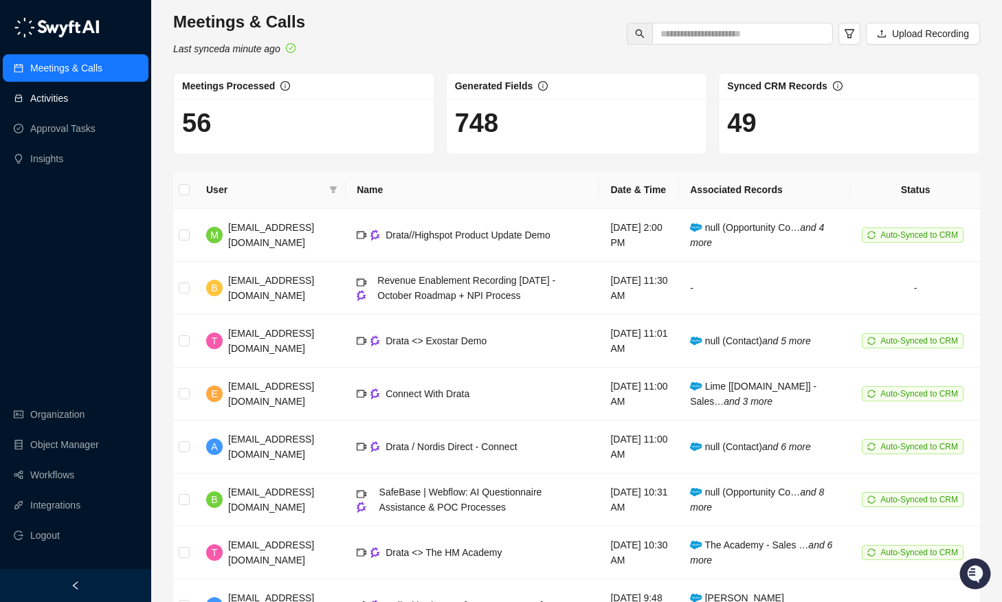
click at [66, 89] on link "Activities" at bounding box center [49, 98] width 38 height 27
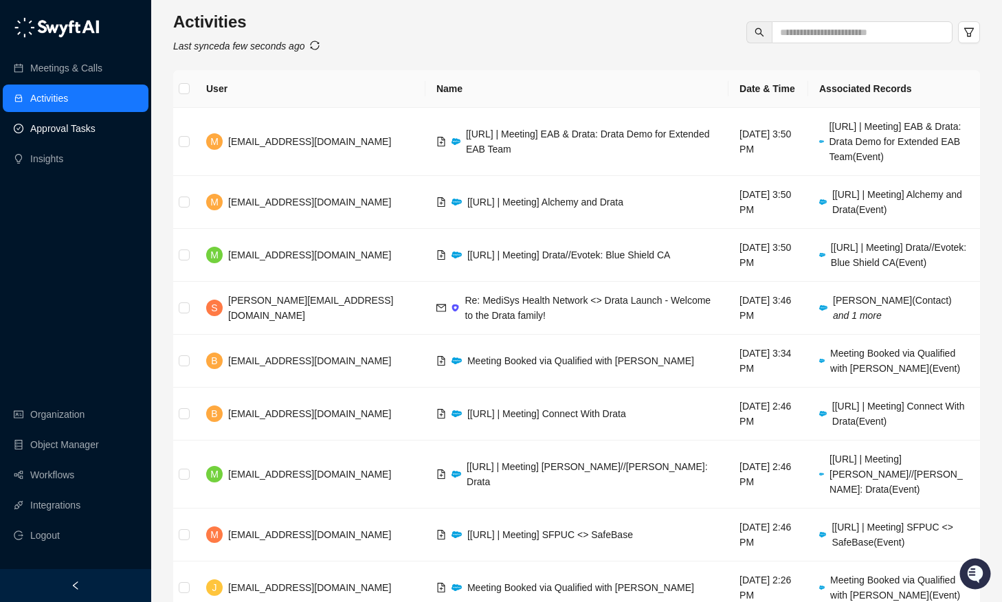
click at [68, 126] on link "Approval Tasks" at bounding box center [62, 128] width 65 height 27
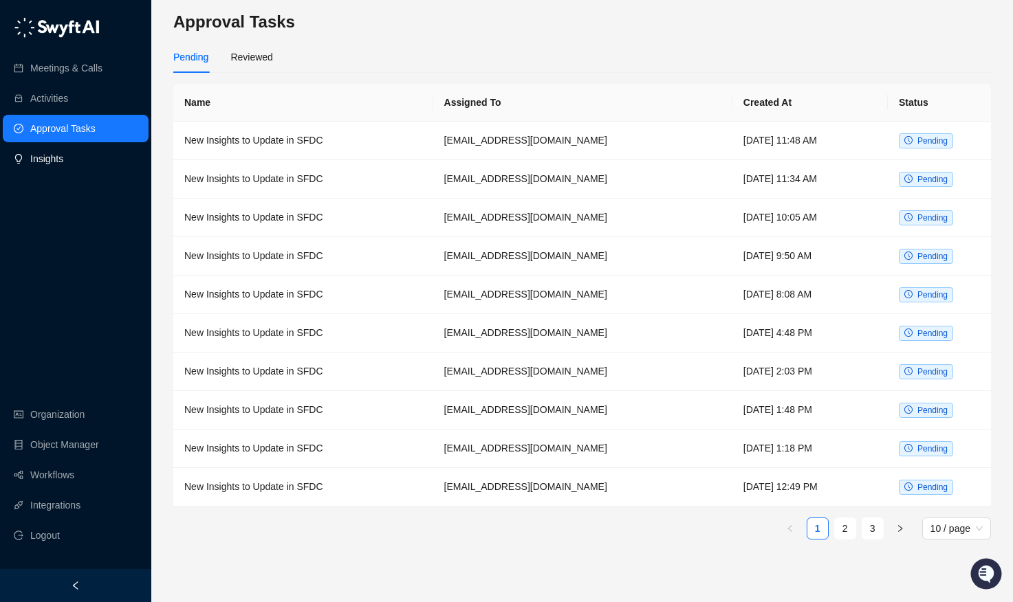
click at [63, 168] on link "Insights" at bounding box center [46, 158] width 33 height 27
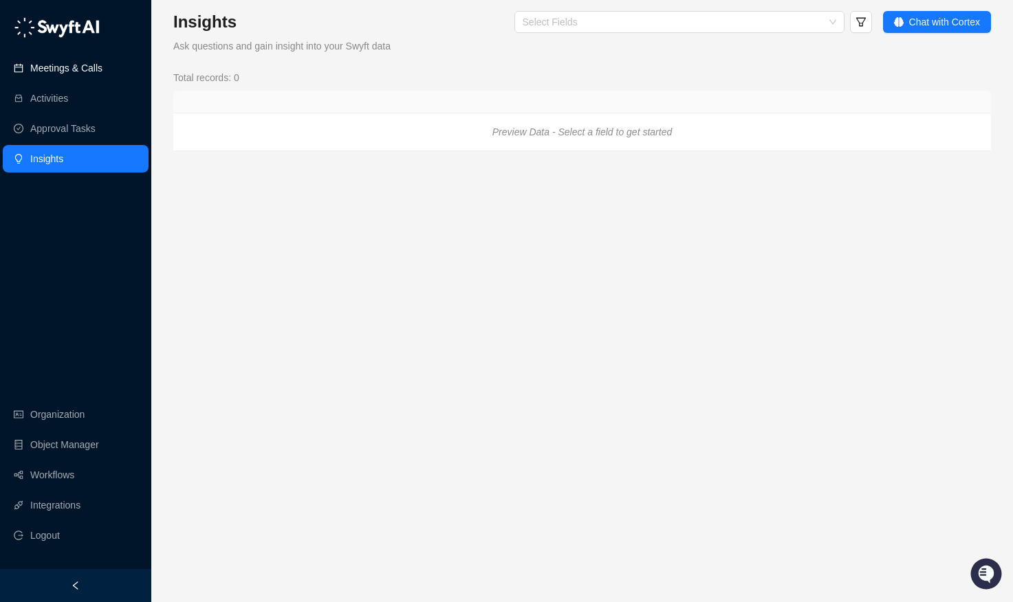
click at [84, 60] on link "Meetings & Calls" at bounding box center [66, 67] width 72 height 27
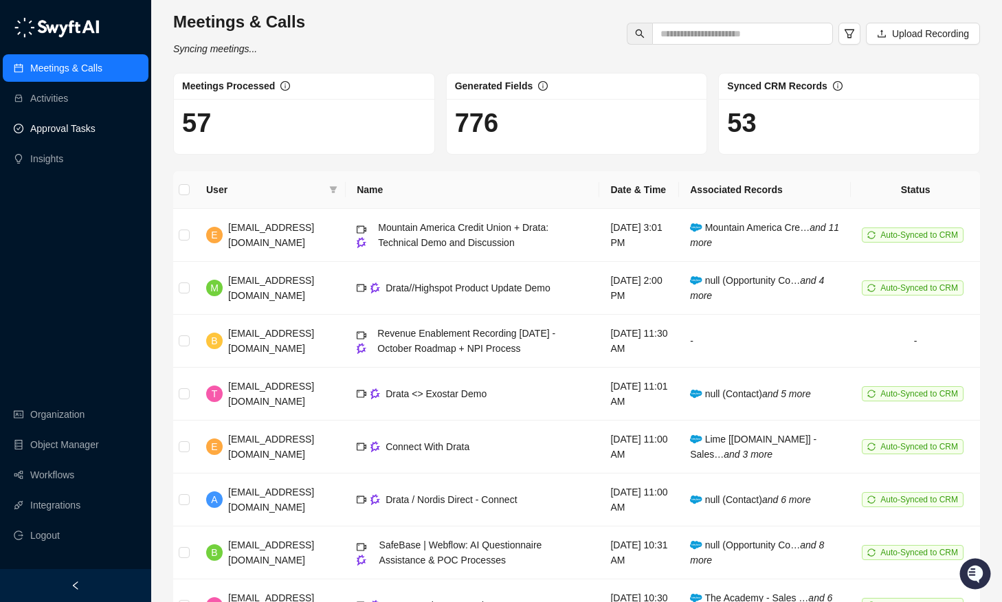
click at [72, 121] on link "Approval Tasks" at bounding box center [62, 128] width 65 height 27
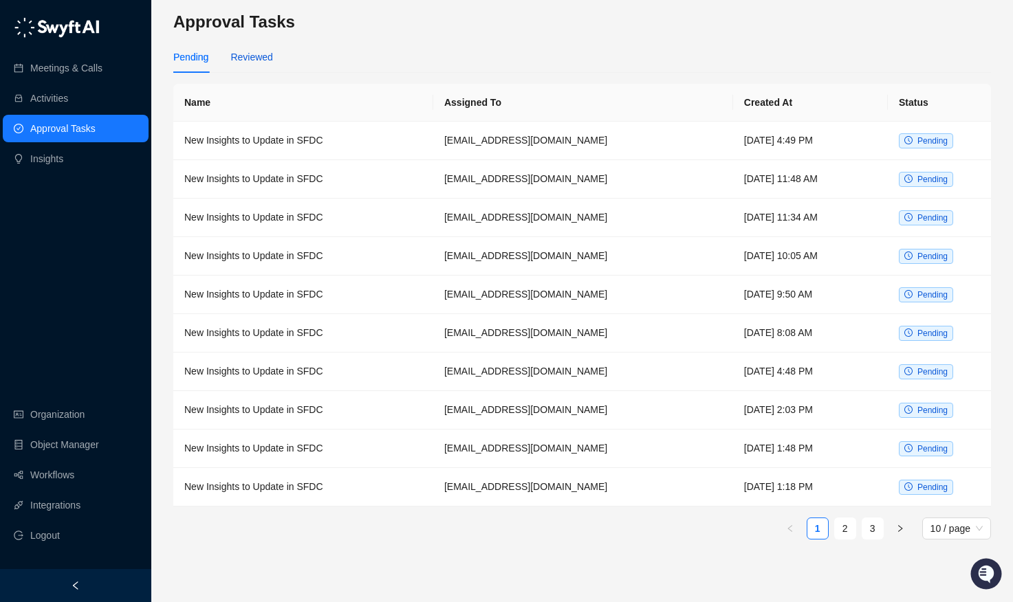
click at [258, 58] on div "Reviewed" at bounding box center [251, 56] width 42 height 15
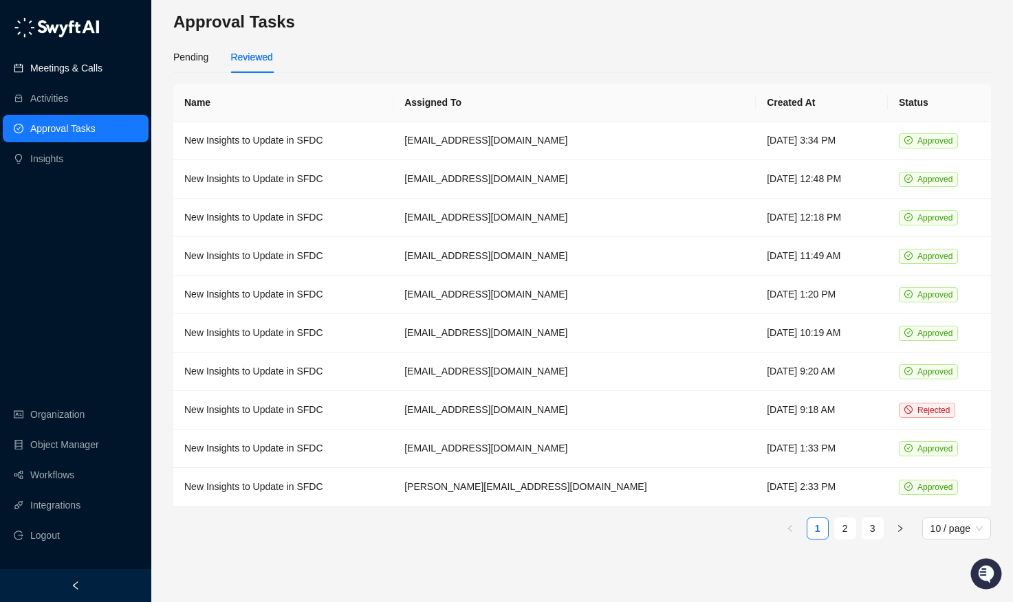
click at [84, 70] on link "Meetings & Calls" at bounding box center [66, 67] width 72 height 27
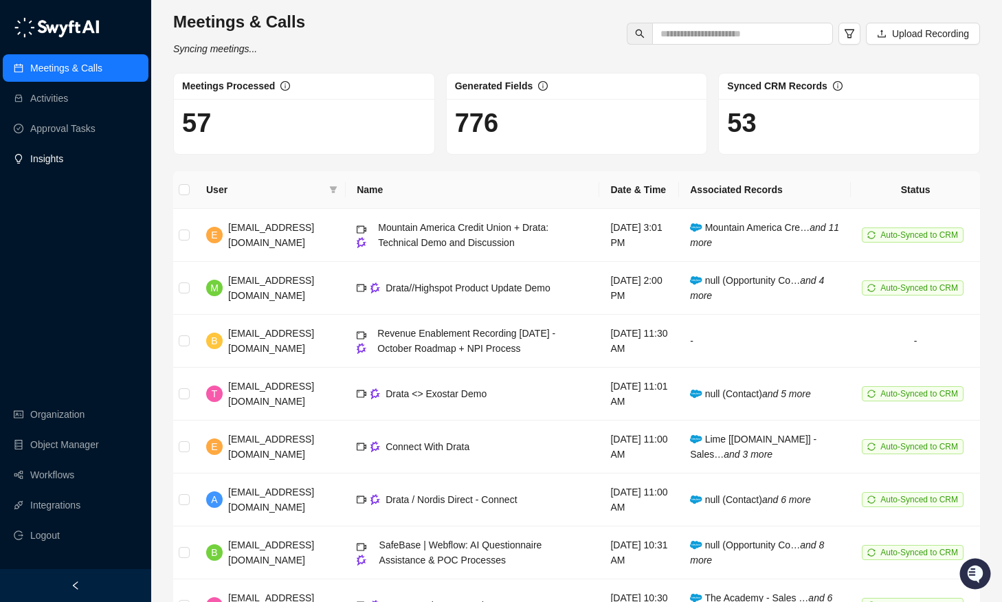
click at [63, 162] on link "Insights" at bounding box center [46, 158] width 33 height 27
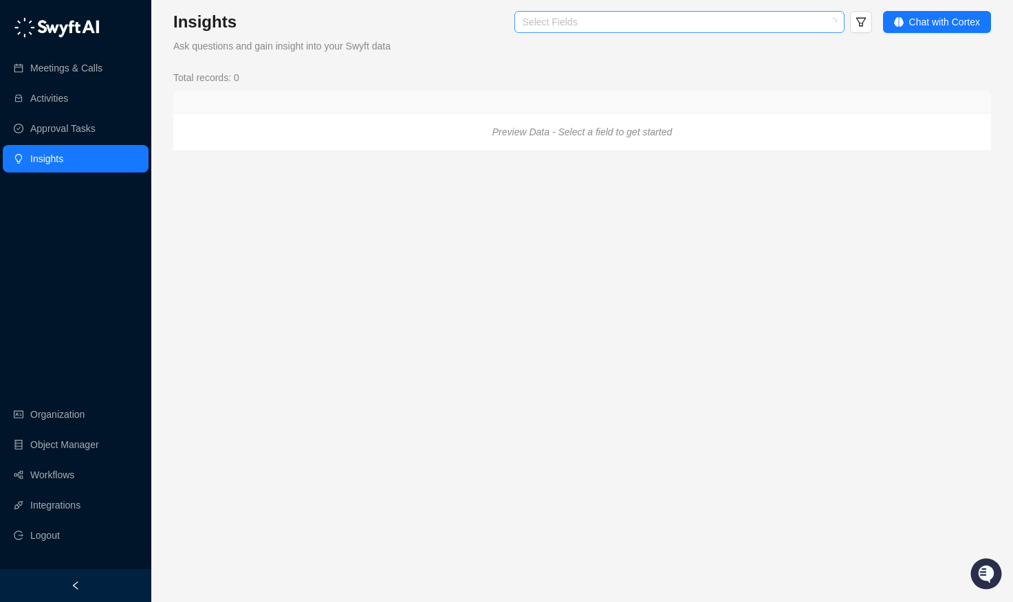
click at [564, 22] on div at bounding box center [672, 22] width 310 height 10
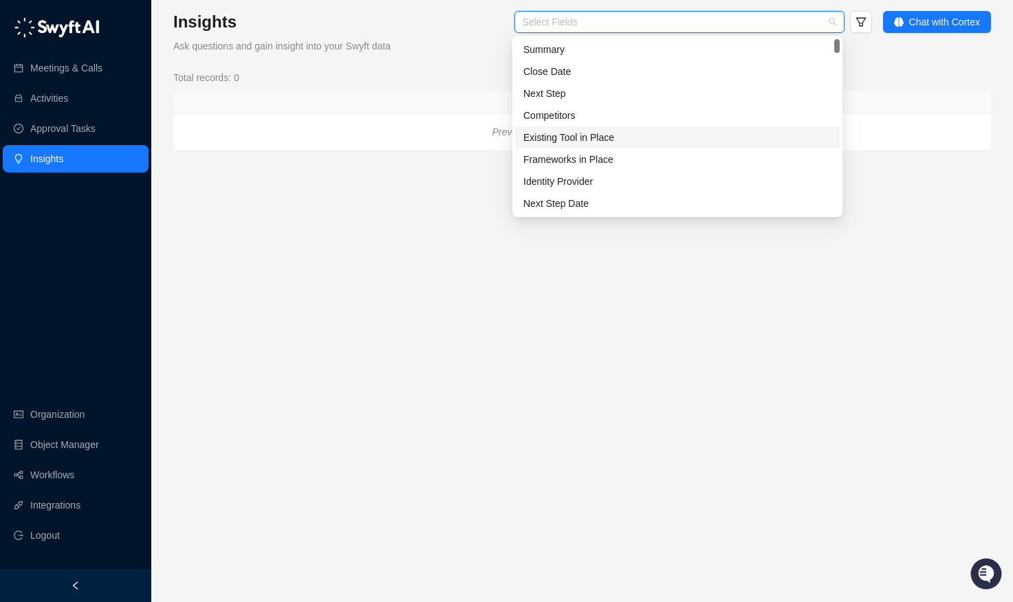
scroll to position [3, 0]
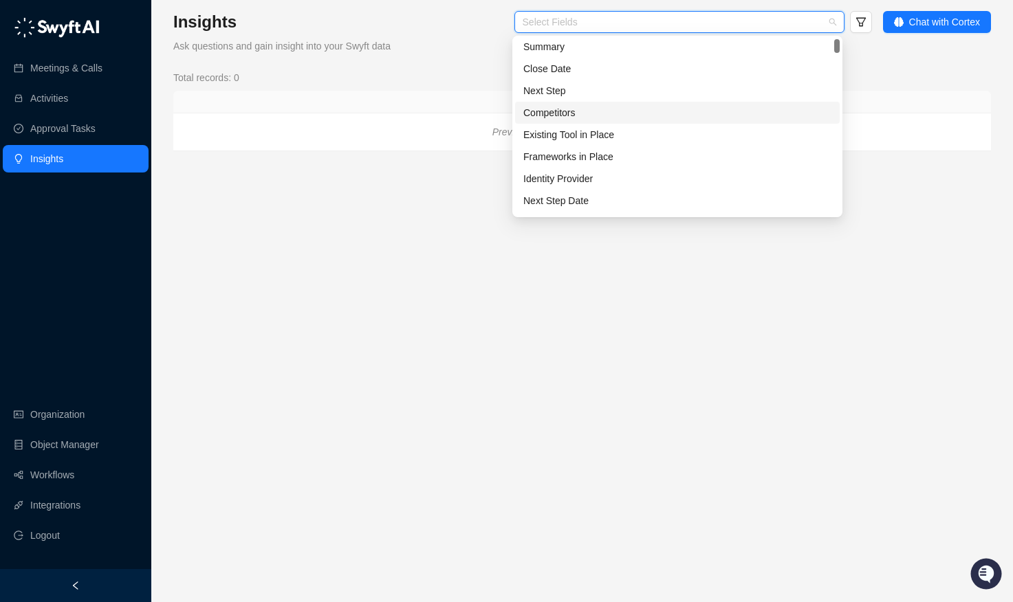
click at [575, 109] on div "Competitors" at bounding box center [677, 112] width 308 height 15
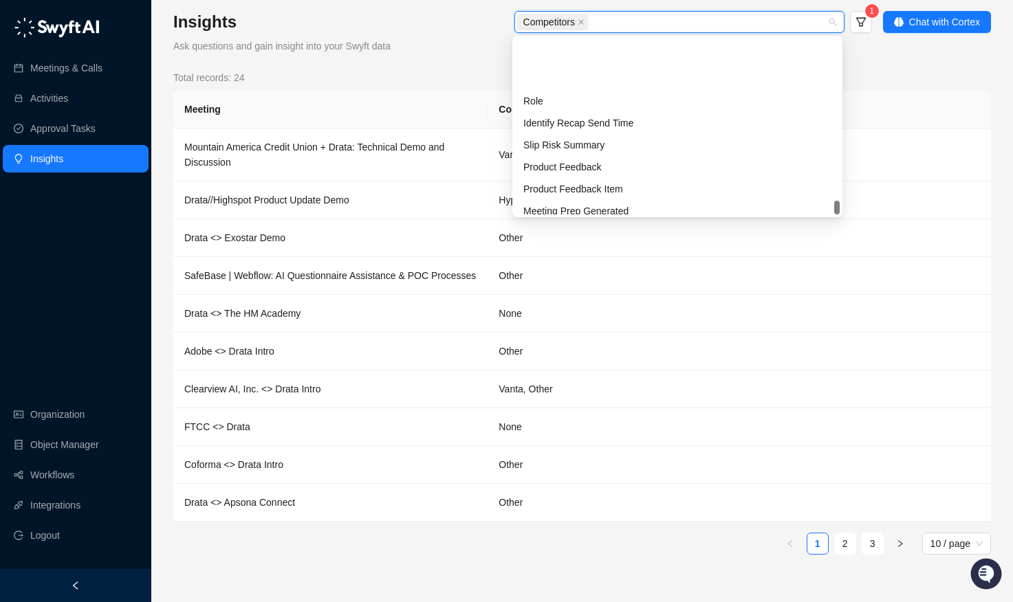
scroll to position [682, 0]
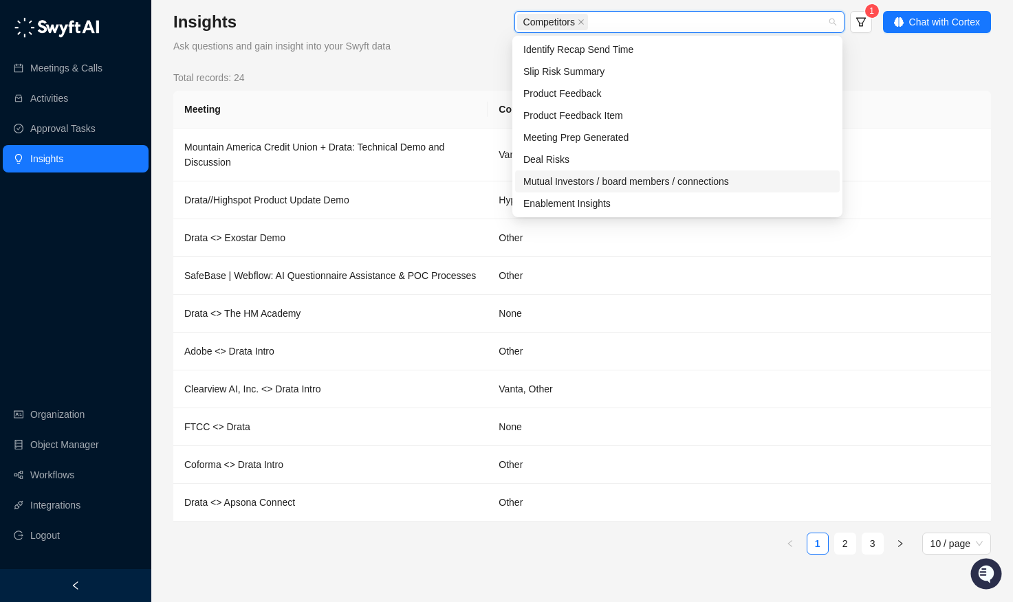
click at [640, 188] on div "Mutual Investors / board members / connections" at bounding box center [677, 181] width 308 height 15
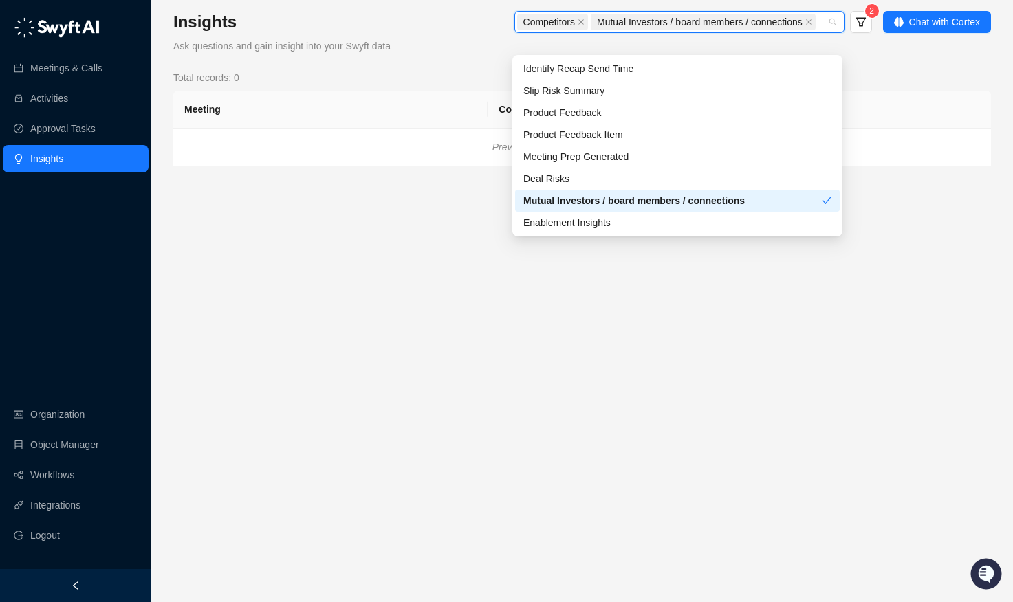
click at [628, 201] on div "Mutual Investors / board members / connections" at bounding box center [672, 200] width 298 height 15
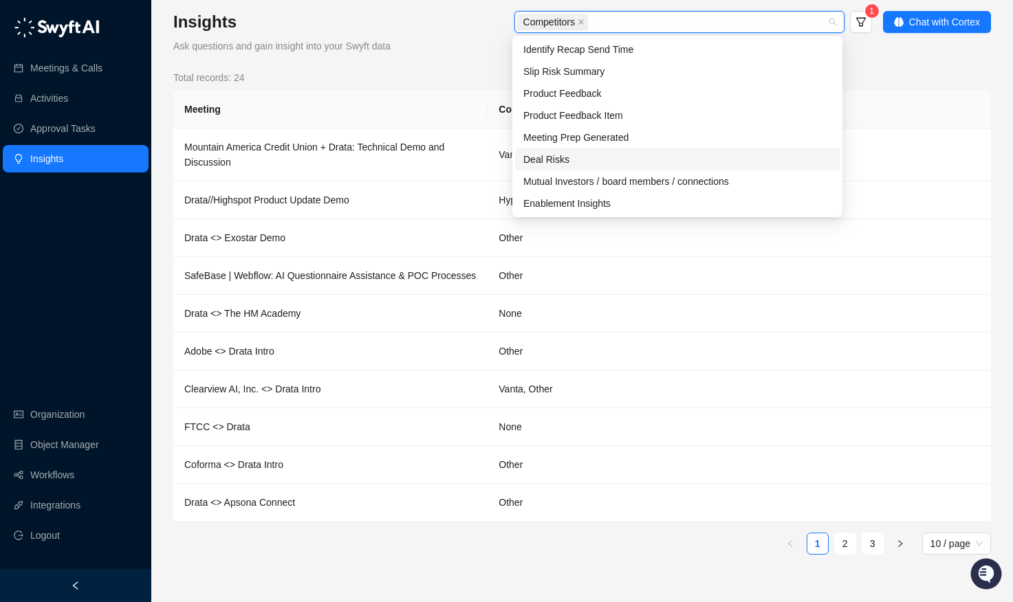
click at [616, 159] on div "Deal Risks" at bounding box center [677, 159] width 308 height 15
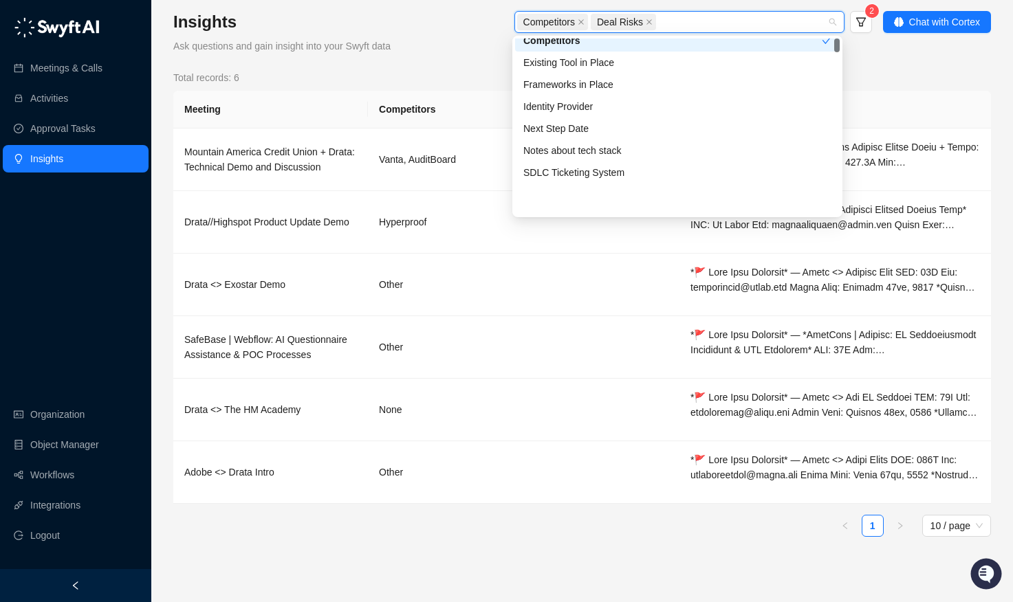
scroll to position [0, 0]
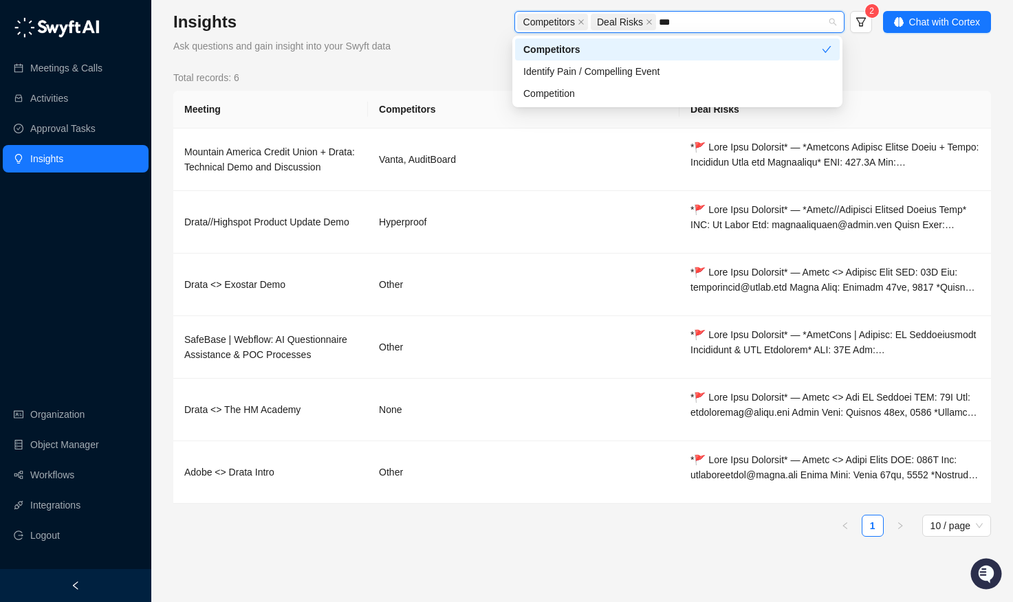
type input "****"
click at [669, 91] on div "Competition" at bounding box center [677, 93] width 308 height 15
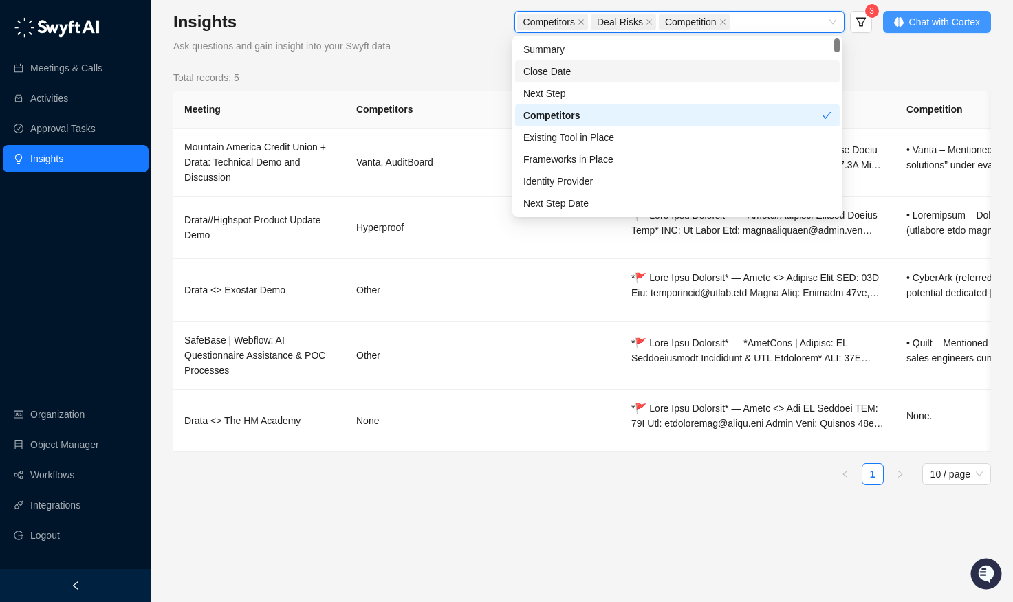
click at [935, 25] on span "Chat with Cortex" at bounding box center [944, 21] width 71 height 15
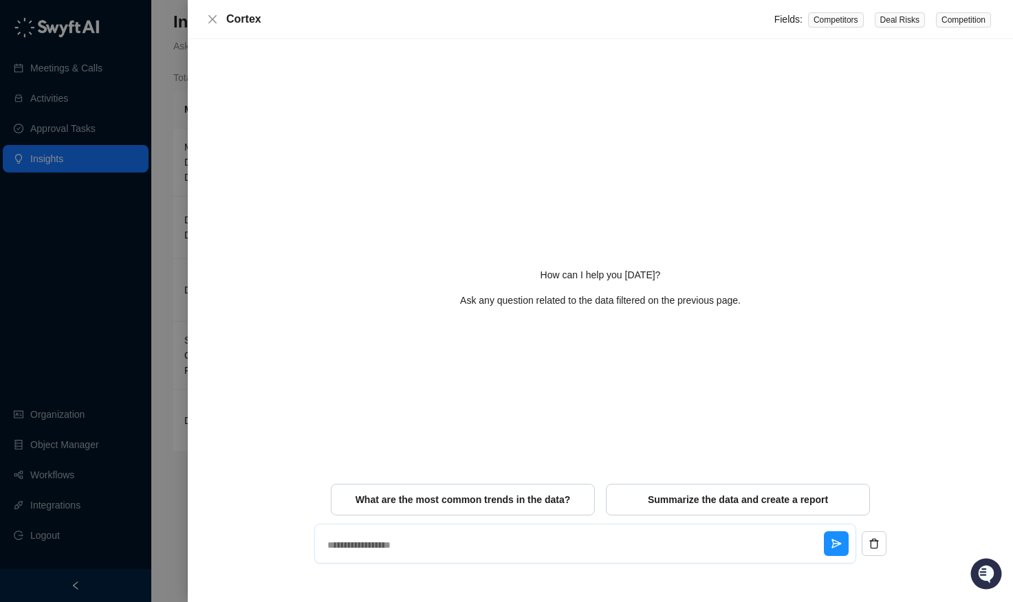
drag, startPoint x: 460, startPoint y: 556, endPoint x: 463, endPoint y: 536, distance: 20.1
click at [461, 554] on textarea at bounding box center [573, 545] width 502 height 36
click at [465, 505] on span "What are the most common trends in the data?" at bounding box center [462, 500] width 215 height 14
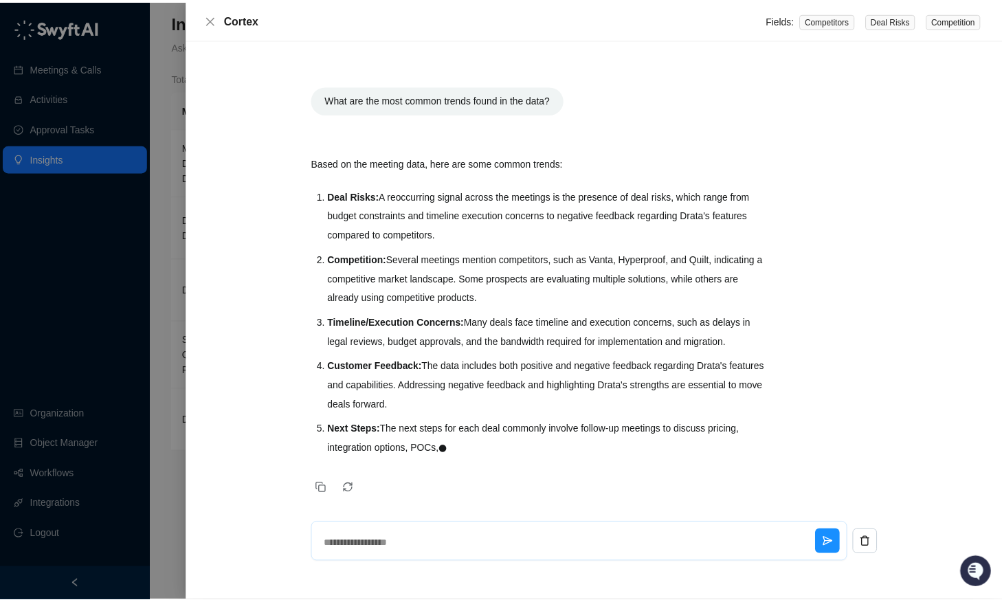
scroll to position [38, 0]
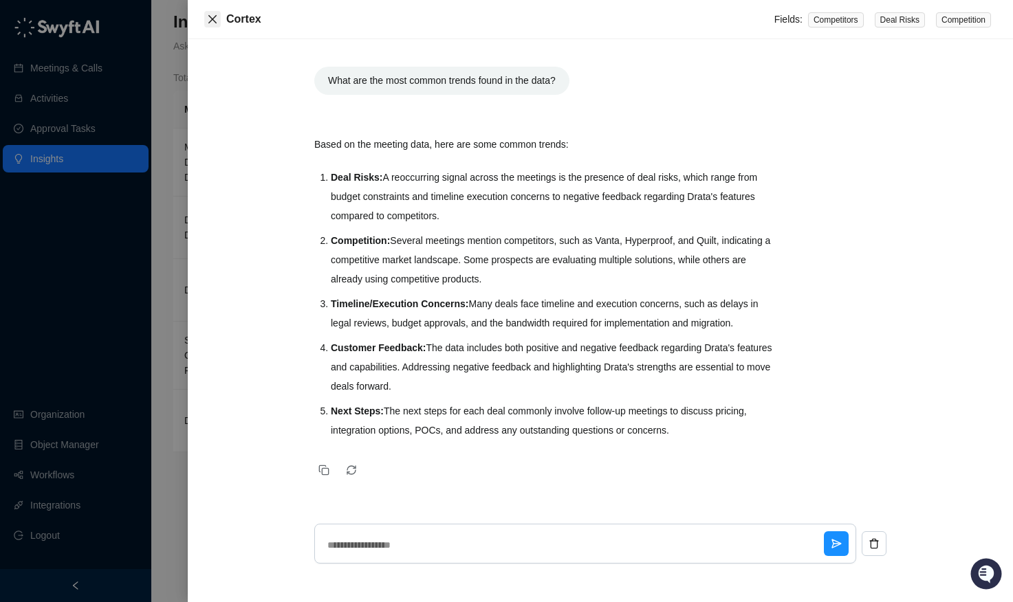
click at [212, 19] on icon "close" at bounding box center [212, 19] width 8 height 8
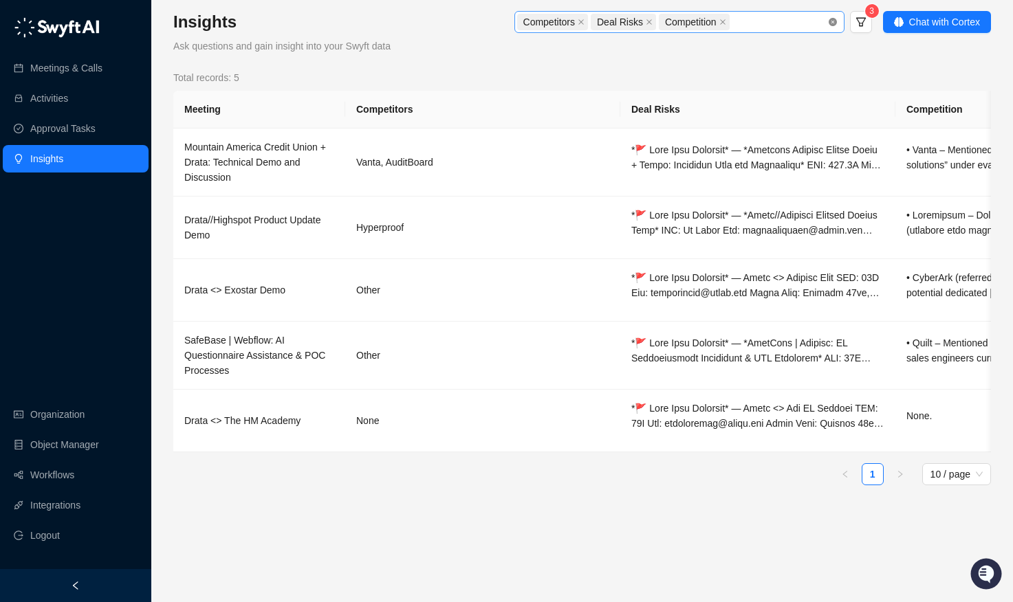
click at [822, 22] on div "Competitors Deal Risks Competition" at bounding box center [672, 21] width 310 height 19
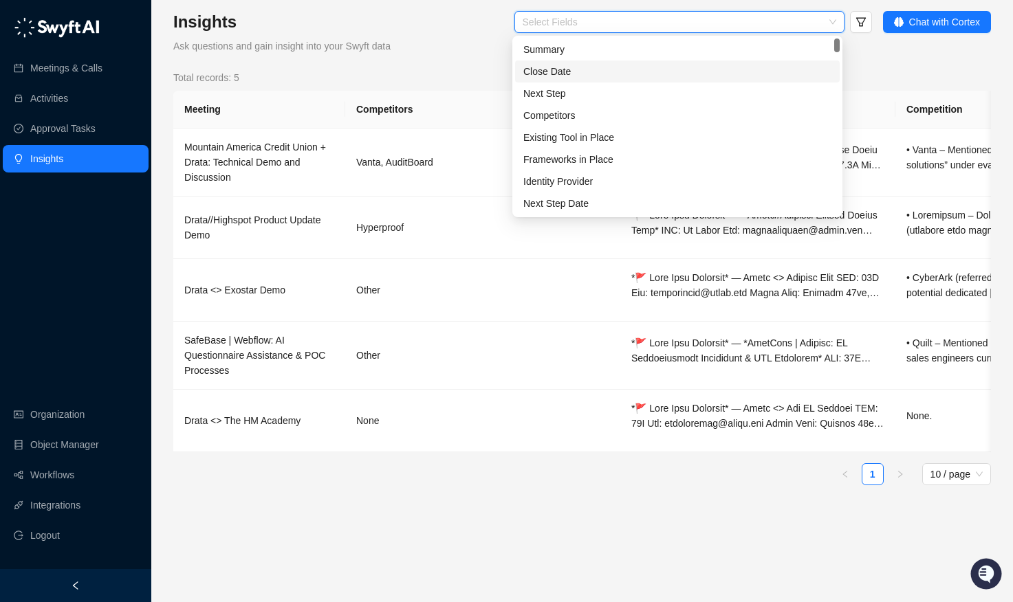
type textarea "*"
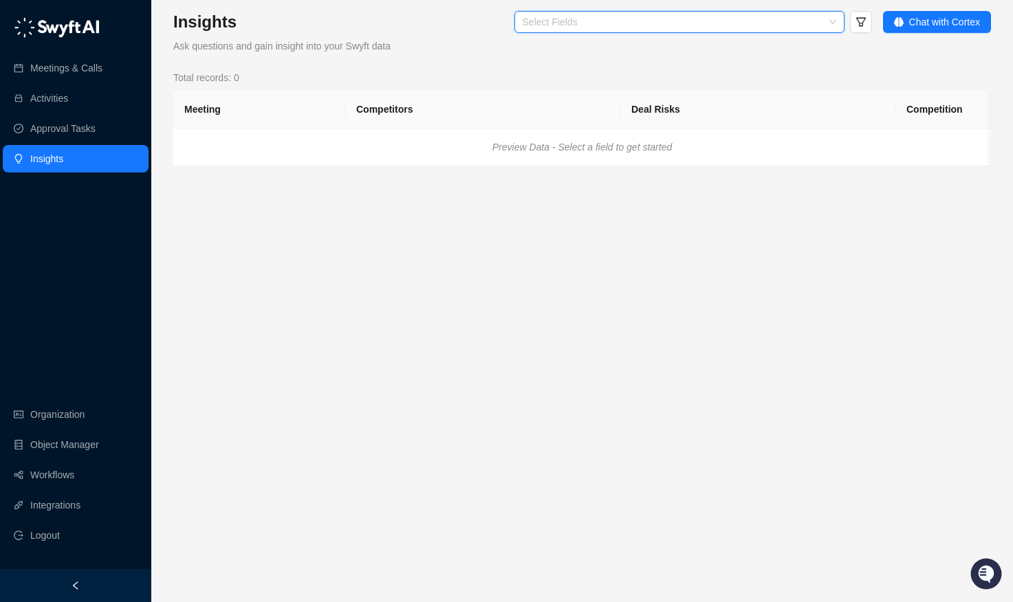
click at [419, 46] on form "Select Fields" at bounding box center [639, 32] width 465 height 43
click at [867, 17] on button "button" at bounding box center [861, 22] width 22 height 22
click at [383, 25] on h3 "Insights" at bounding box center [281, 22] width 217 height 22
click at [71, 298] on div "Meetings & Calls Activities Approval Tasks Insights Organization Object Manager…" at bounding box center [75, 284] width 151 height 569
click at [52, 156] on link "Insights" at bounding box center [46, 158] width 33 height 27
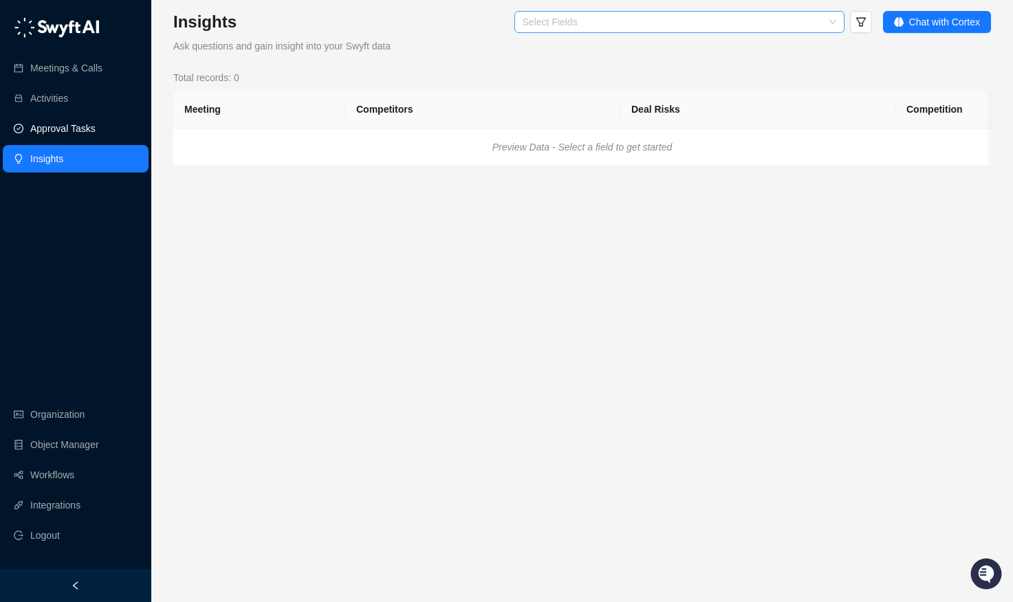
click at [54, 134] on link "Approval Tasks" at bounding box center [62, 128] width 65 height 27
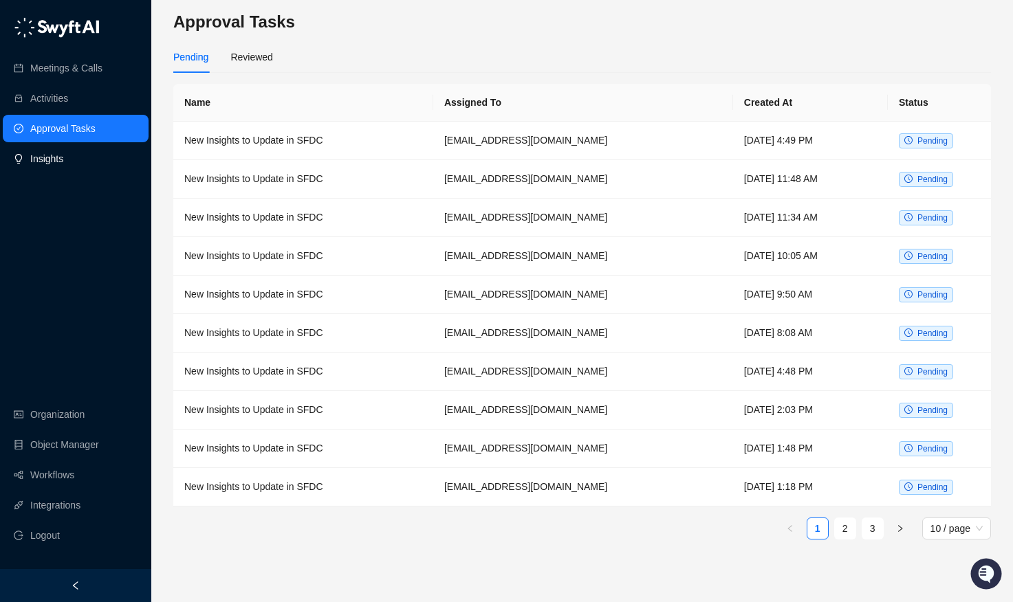
click at [52, 159] on link "Insights" at bounding box center [46, 158] width 33 height 27
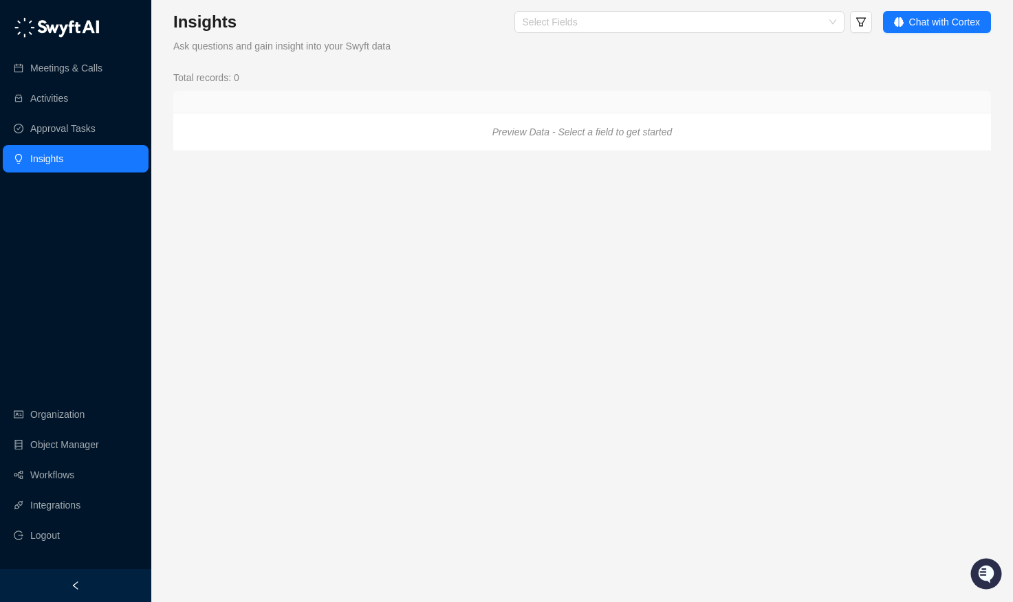
click at [486, 70] on div "Total records: 0" at bounding box center [581, 77] width 817 height 15
click at [624, 66] on div "Insights Ask questions and gain insight into your Swyft data Select Fields Chat…" at bounding box center [581, 81] width 817 height 140
click at [653, 30] on div "Select Fields" at bounding box center [679, 22] width 330 height 22
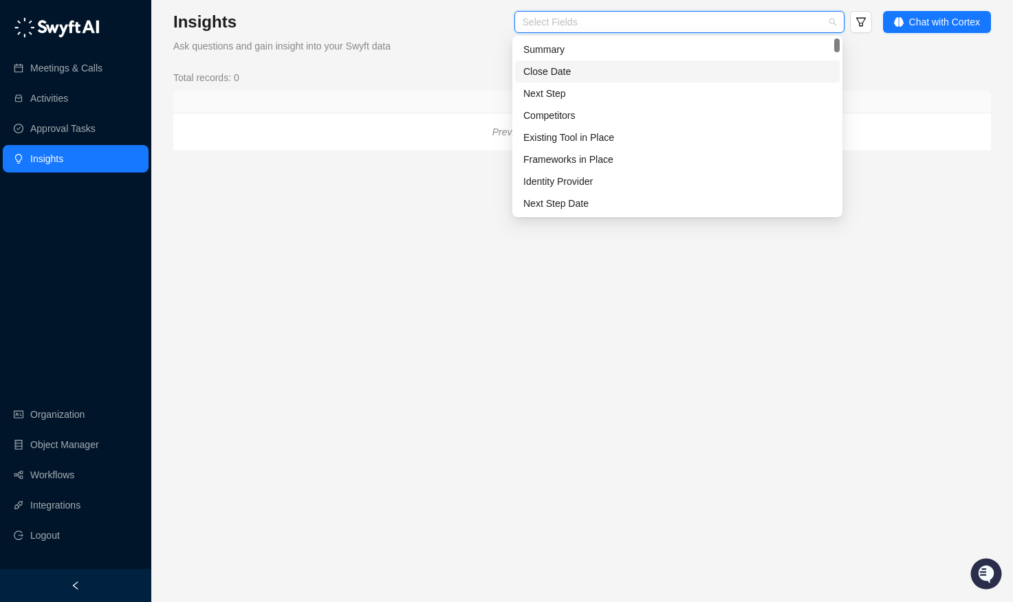
click at [458, 67] on div "Insights Ask questions and gain insight into your Swyft data Select Fields Chat…" at bounding box center [581, 81] width 817 height 140
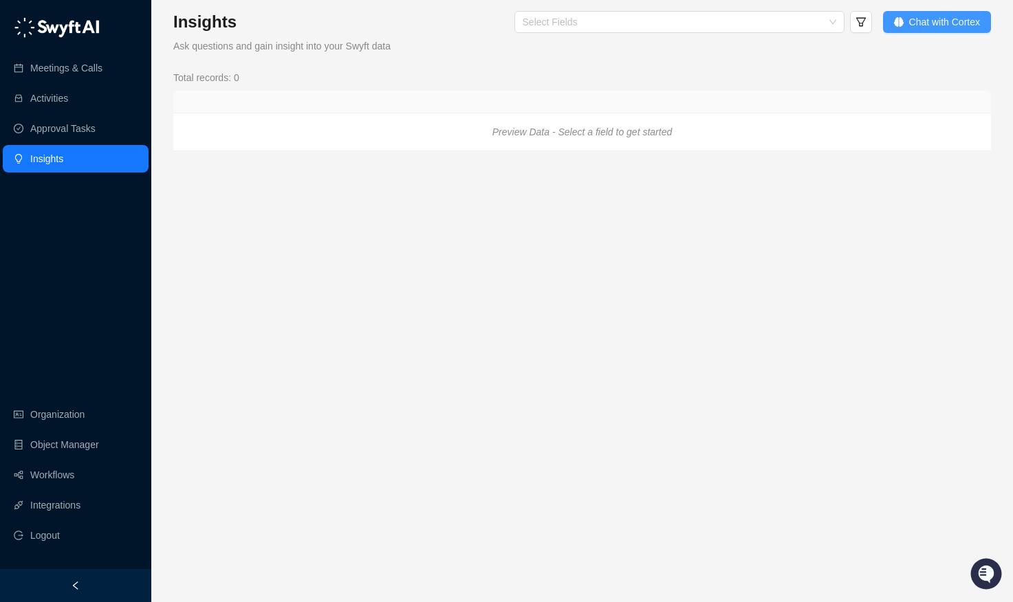
click at [925, 28] on span "Chat with Cortex" at bounding box center [944, 21] width 71 height 15
click at [911, 24] on span "Chat with Cortex" at bounding box center [944, 21] width 71 height 15
click at [89, 80] on link "Meetings & Calls" at bounding box center [66, 67] width 72 height 27
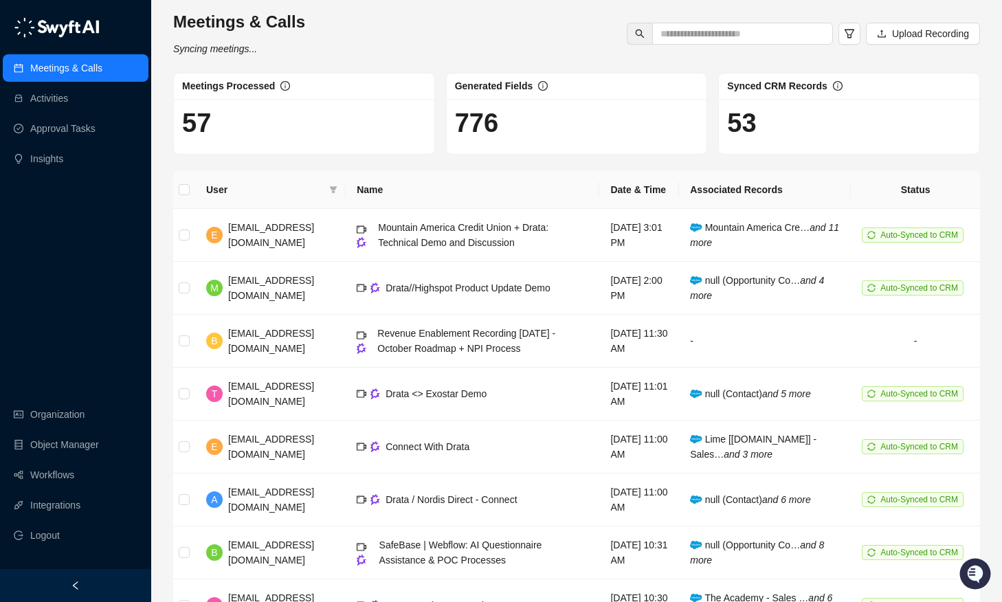
click at [393, 38] on div "Meetings & Calls Syncing meetings... Upload Recording" at bounding box center [576, 33] width 815 height 45
click at [74, 472] on link "Workflows" at bounding box center [52, 474] width 44 height 27
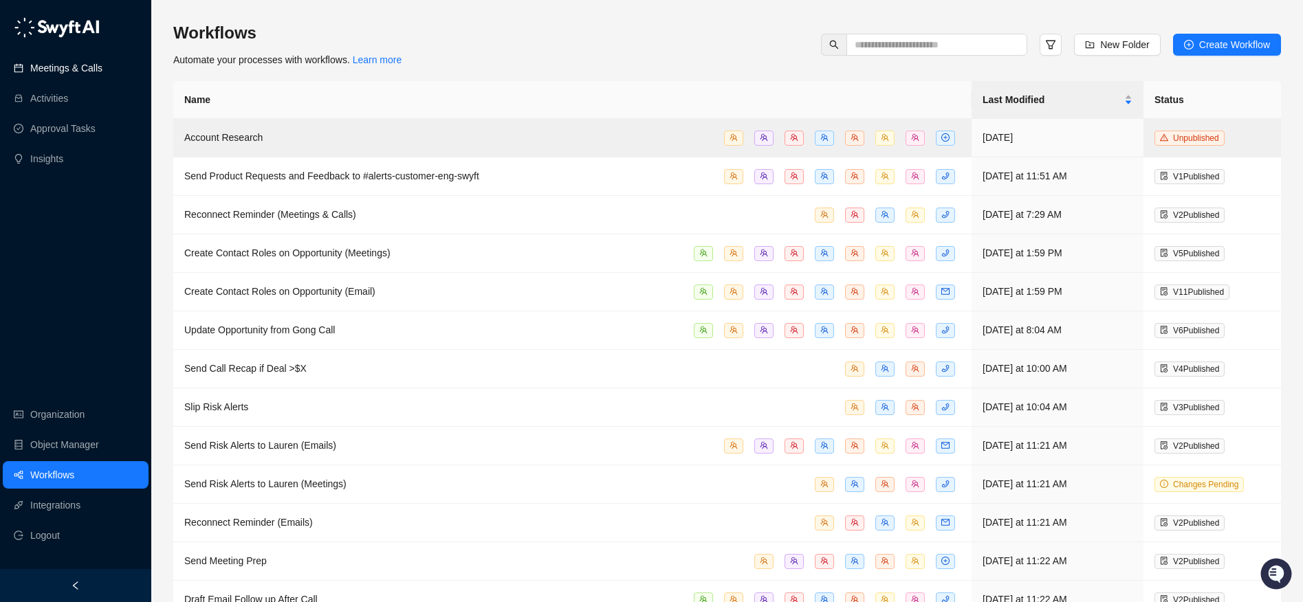
click at [67, 59] on link "Meetings & Calls" at bounding box center [66, 67] width 72 height 27
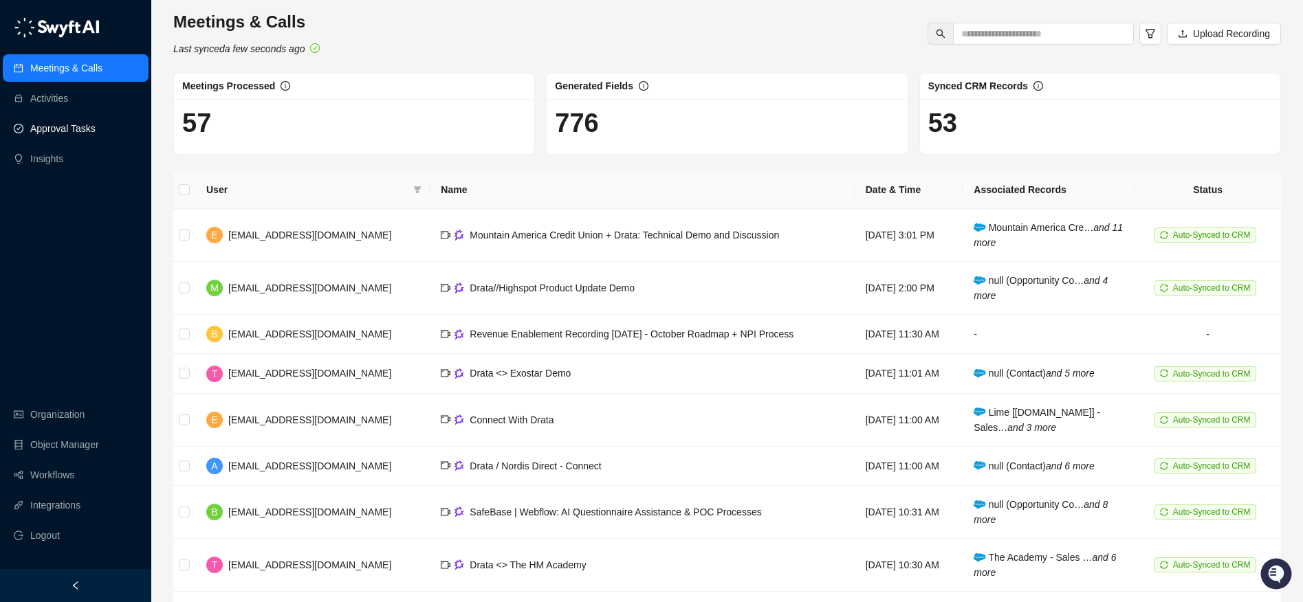
click at [96, 122] on link "Approval Tasks" at bounding box center [62, 128] width 65 height 27
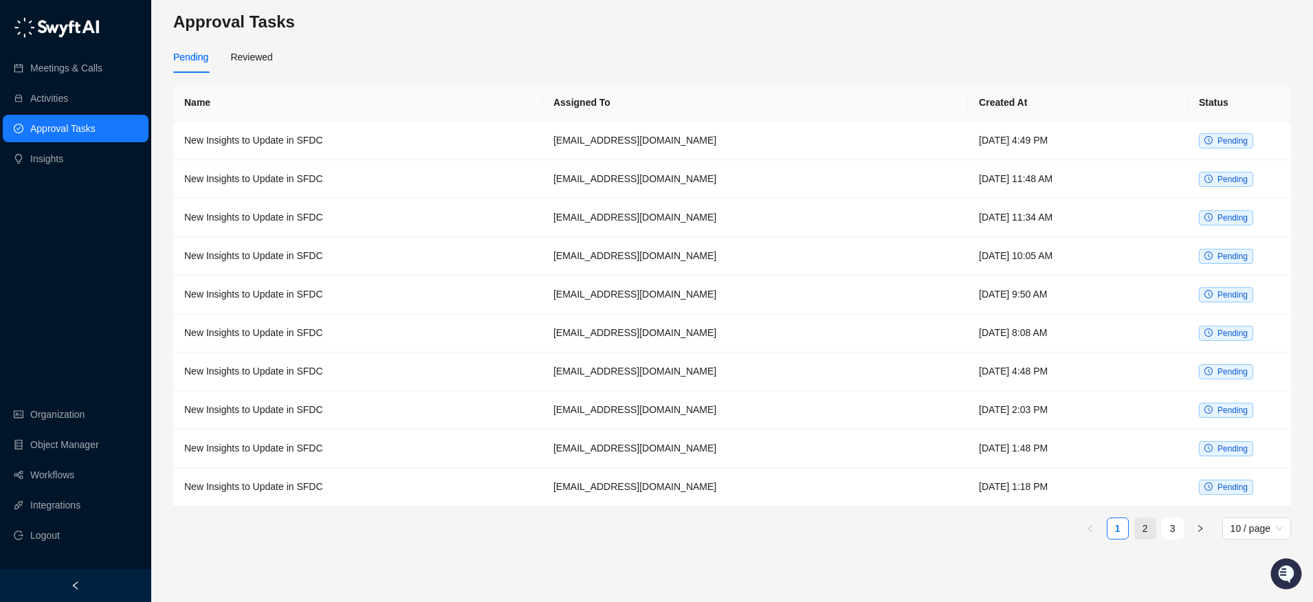
click at [1151, 529] on link "2" at bounding box center [1145, 528] width 21 height 21
click at [1169, 527] on link "3" at bounding box center [1172, 528] width 21 height 21
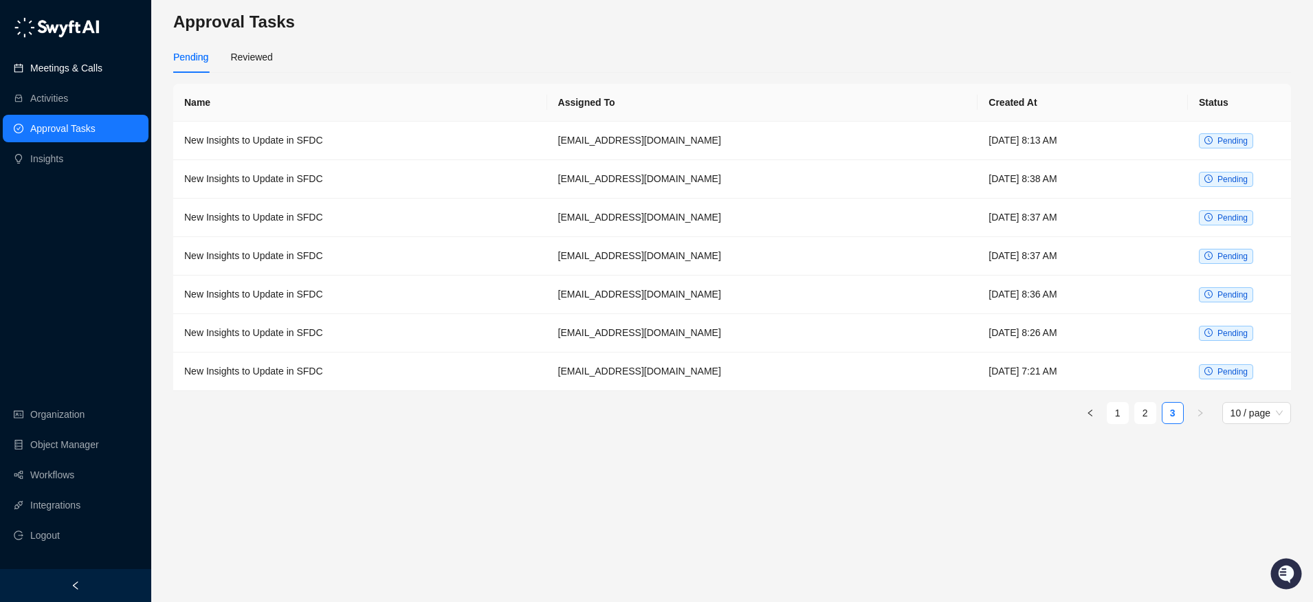
click at [77, 66] on link "Meetings & Calls" at bounding box center [66, 67] width 72 height 27
